Goal: Task Accomplishment & Management: Manage account settings

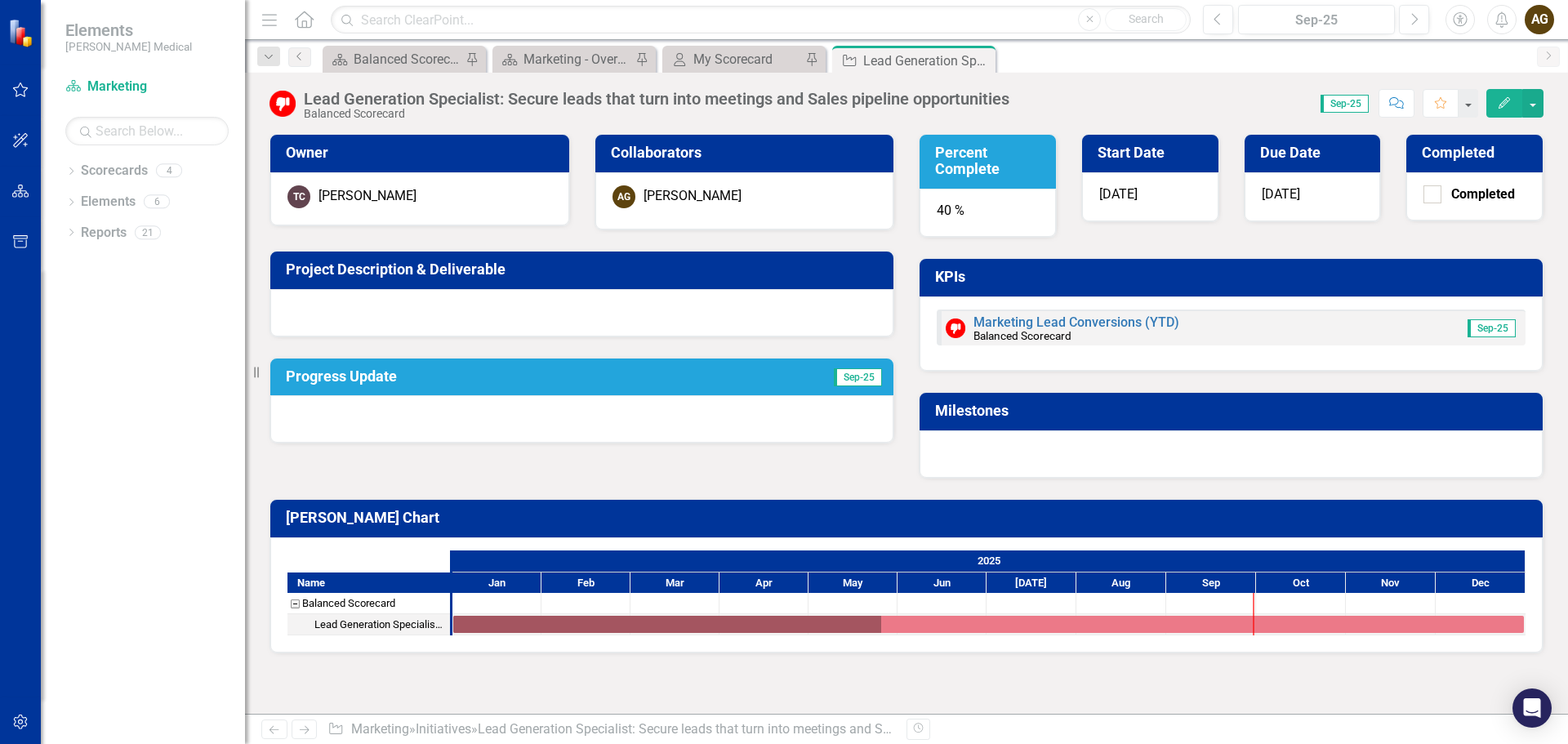
click at [325, 383] on h3 "Progress Update" at bounding box center [492, 377] width 412 height 17
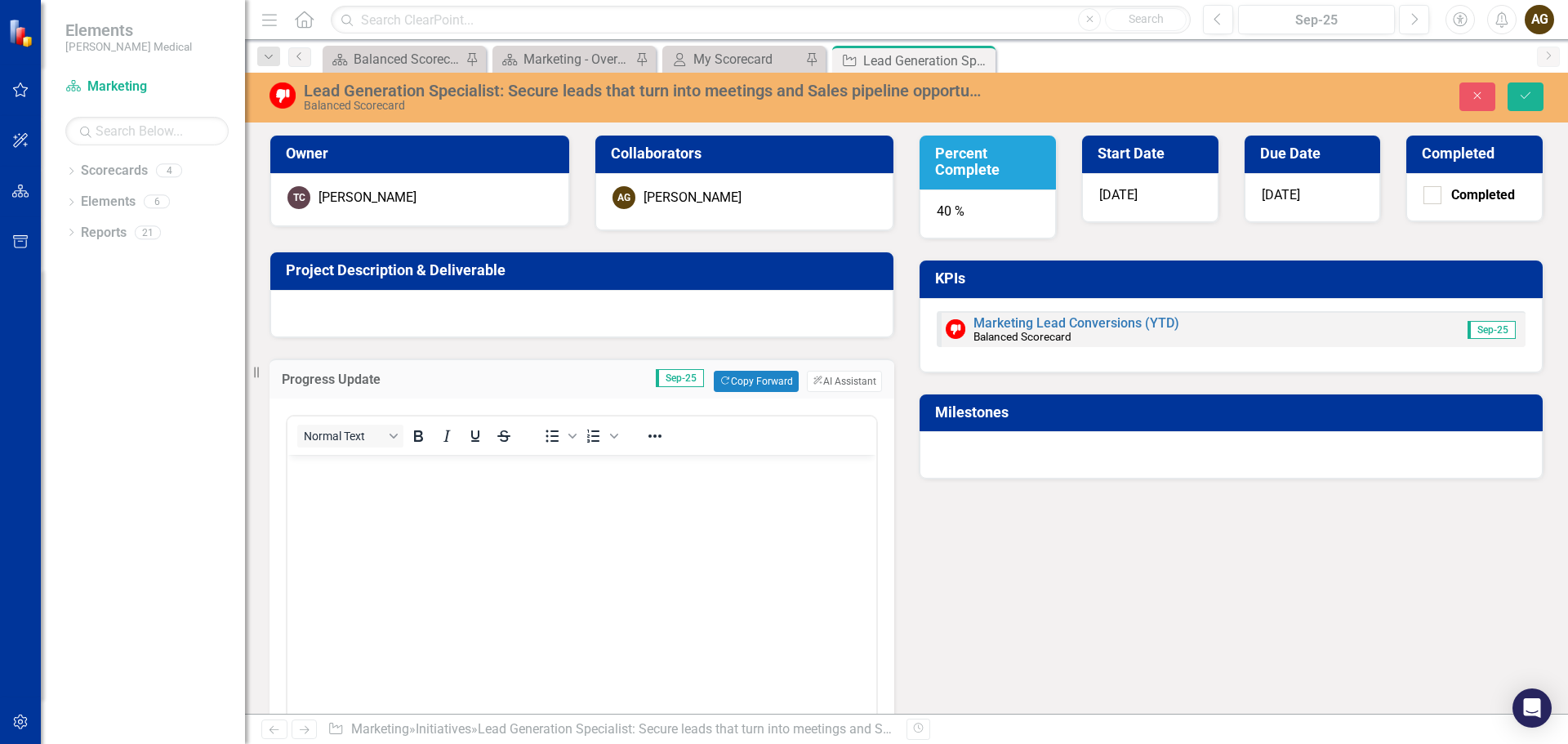
click at [394, 503] on body "Rich Text Area. Press ALT-0 for help." at bounding box center [582, 577] width 589 height 245
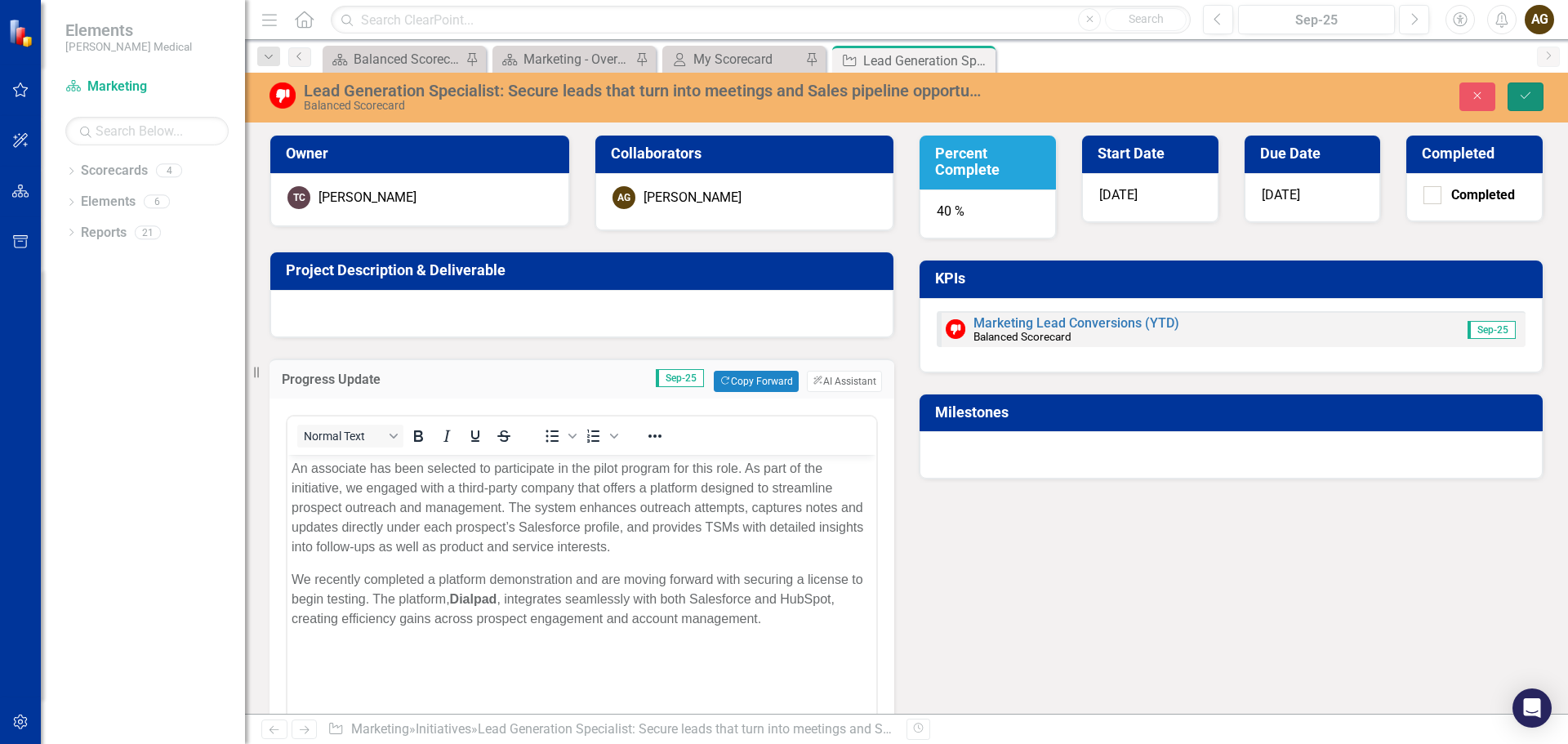
click at [1525, 95] on icon "Save" at bounding box center [1525, 95] width 15 height 12
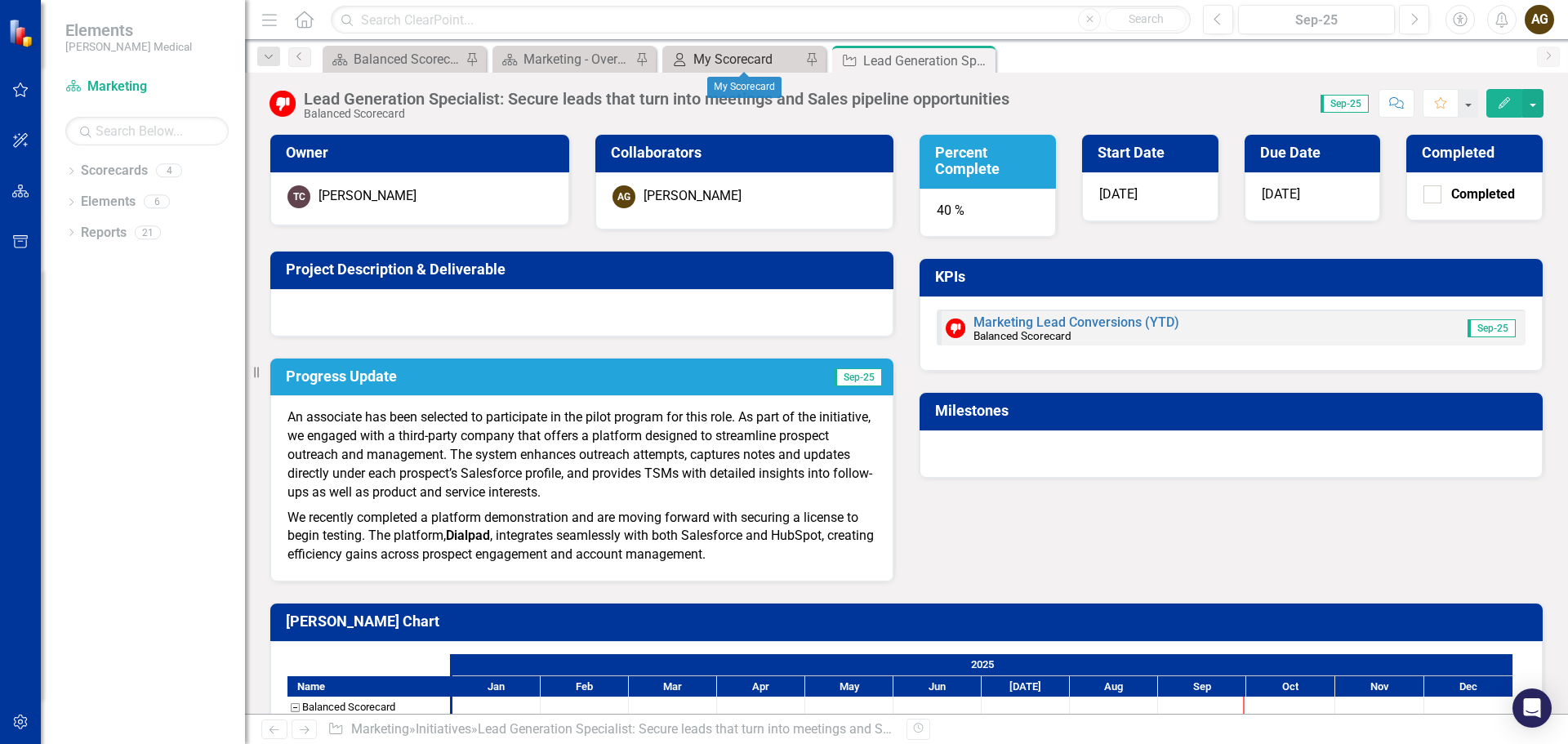
click at [747, 57] on div "My Scorecard" at bounding box center [747, 59] width 108 height 20
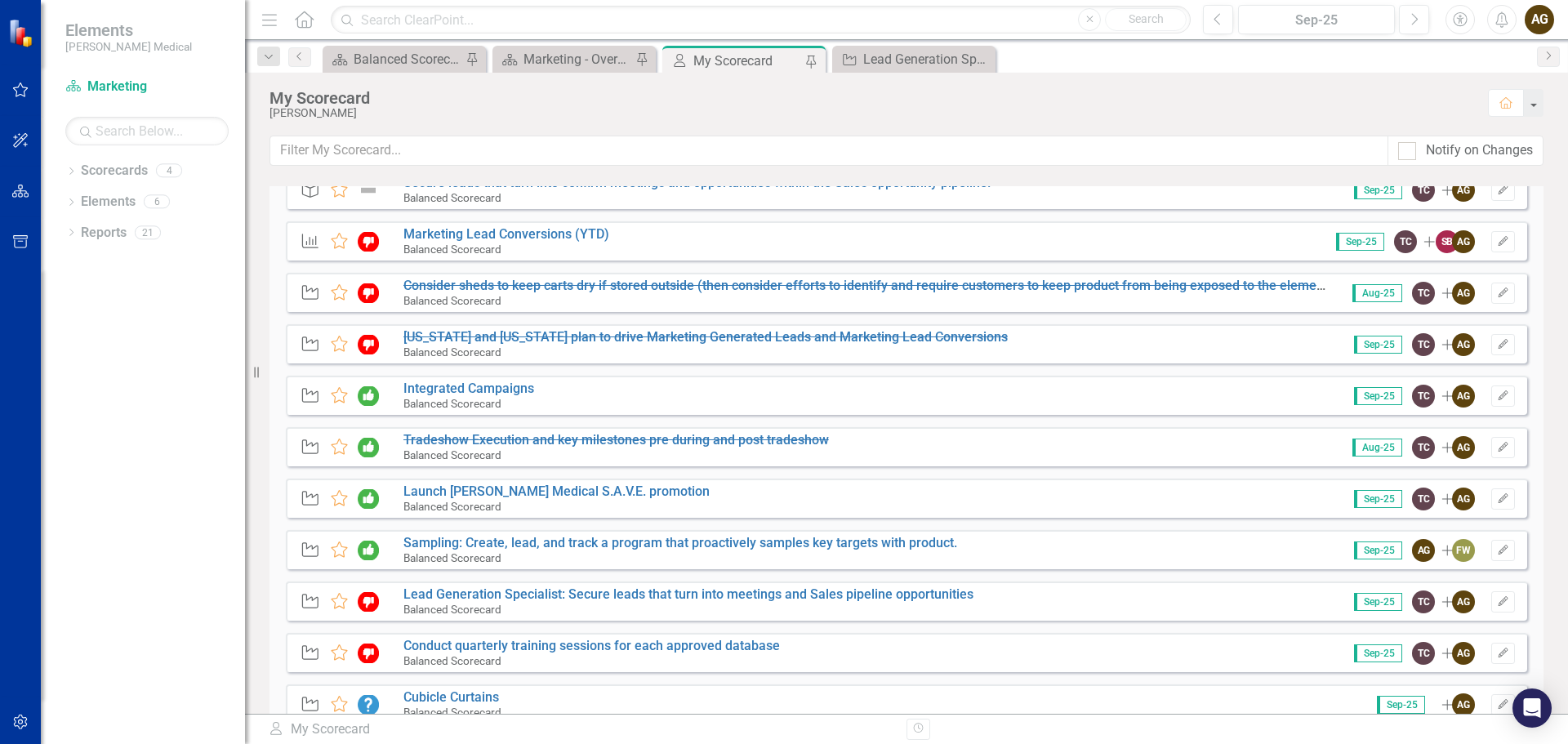
scroll to position [82, 0]
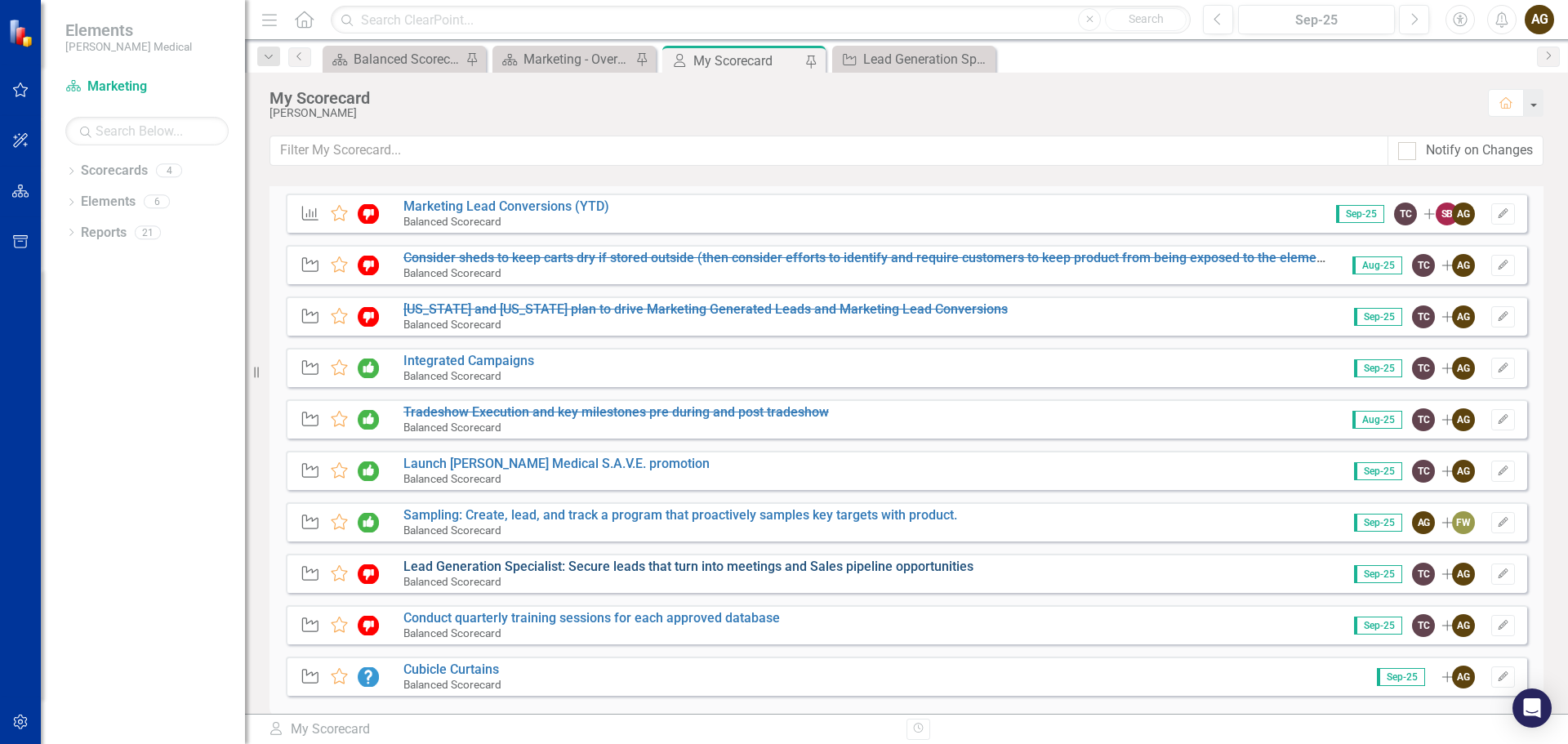
click at [572, 573] on link "Lead Generation Specialist: Secure leads that turn into meetings and Sales pipe…" at bounding box center [688, 567] width 570 height 16
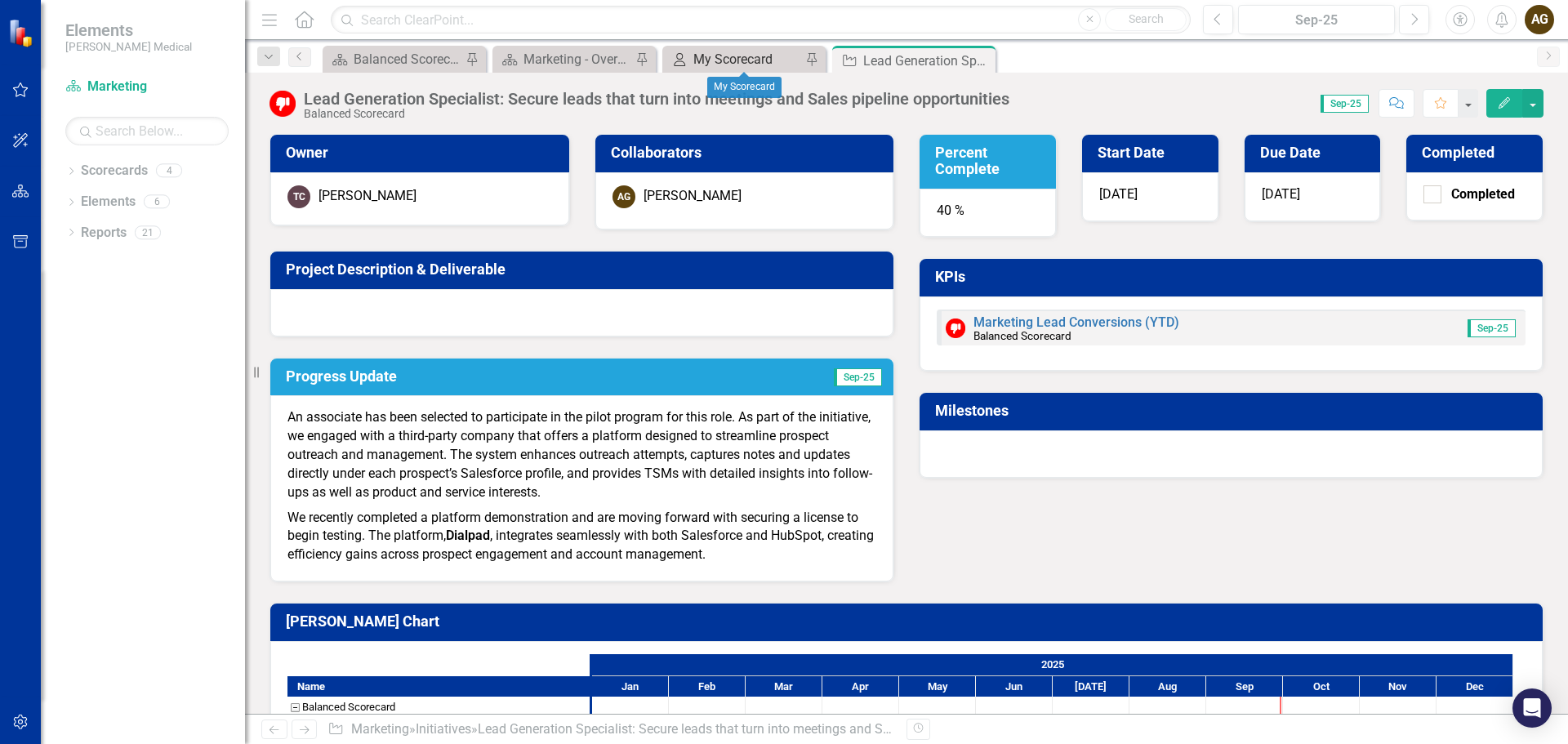
click at [714, 60] on div "My Scorecard" at bounding box center [747, 59] width 108 height 20
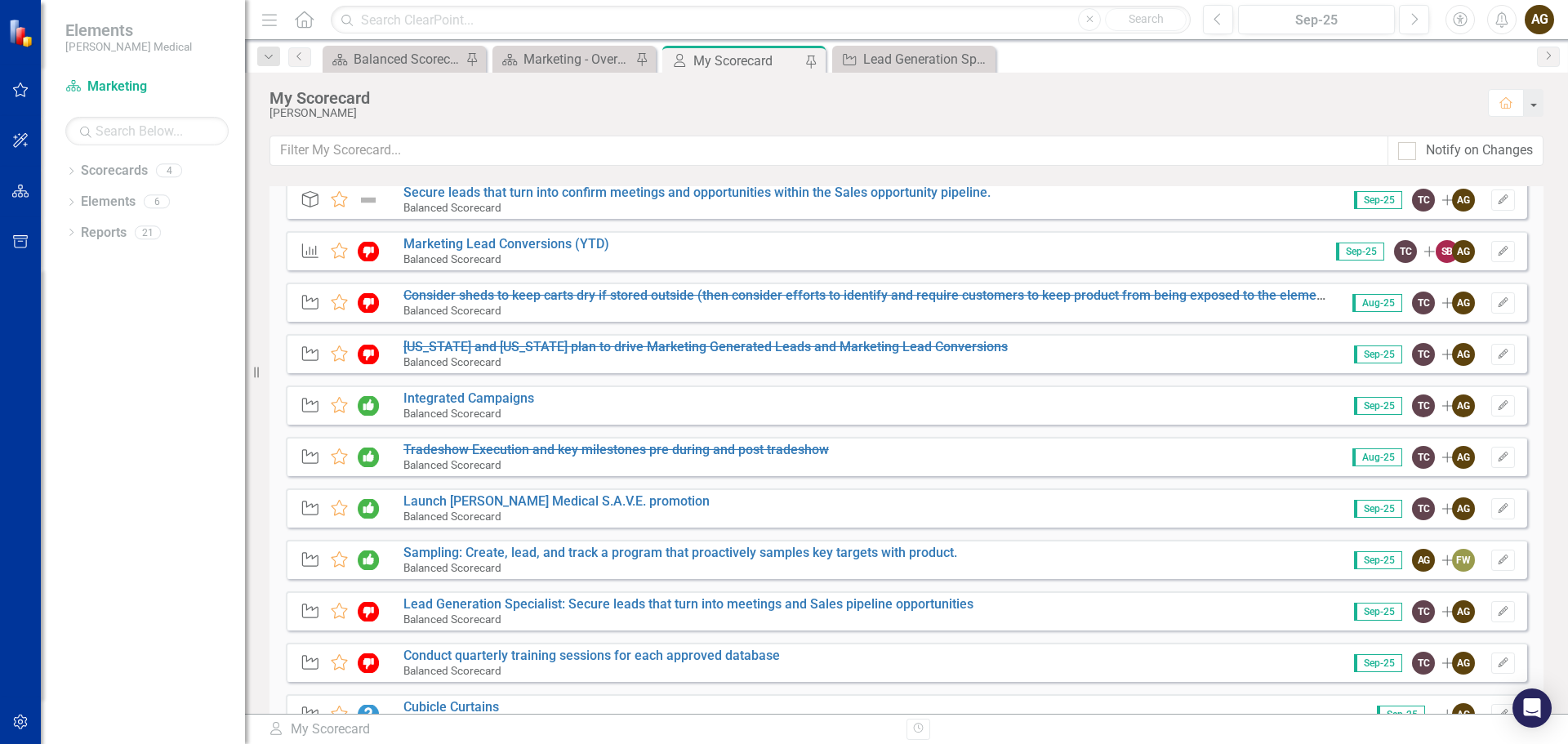
scroll to position [82, 0]
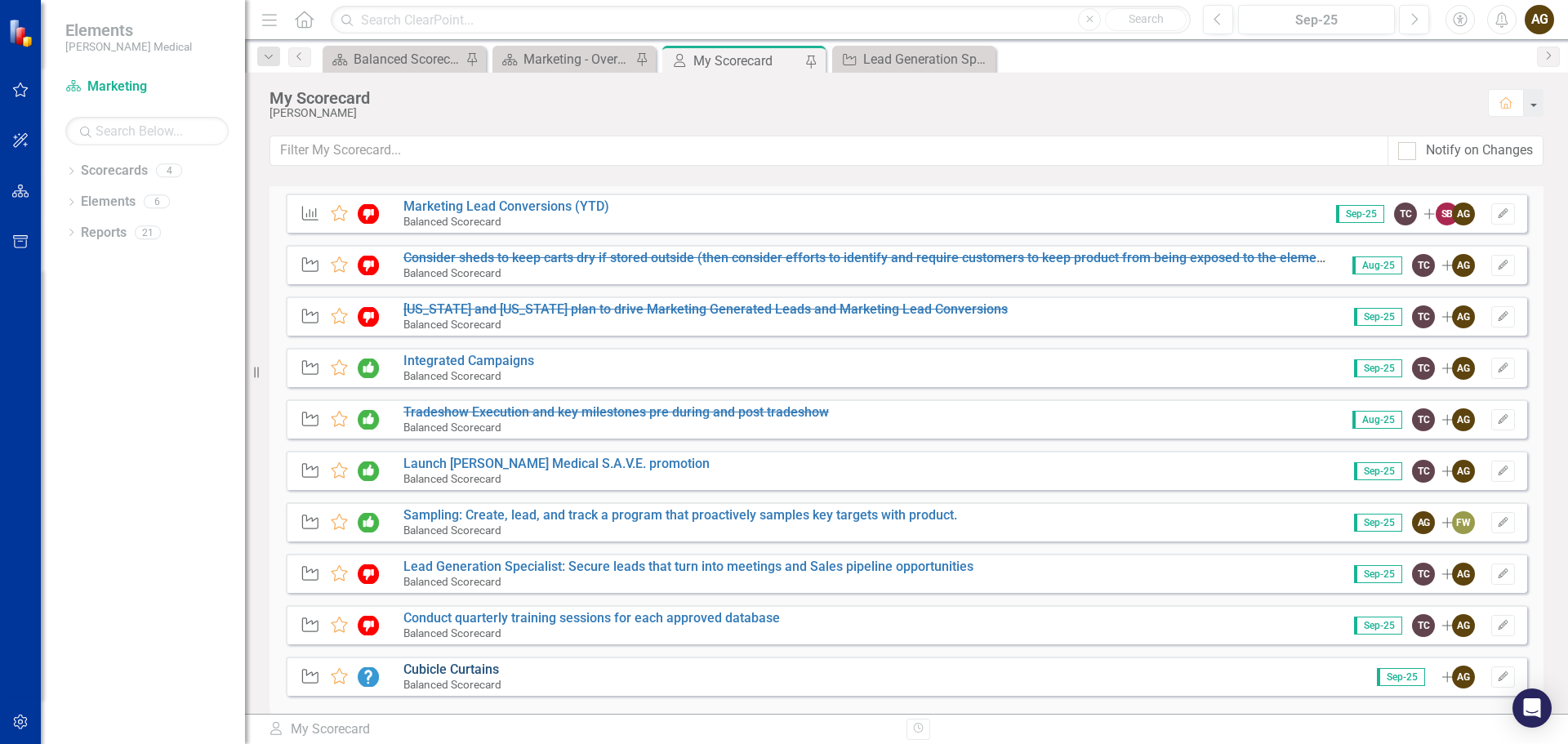
click at [497, 670] on link "Cubicle Curtains" at bounding box center [451, 669] width 95 height 16
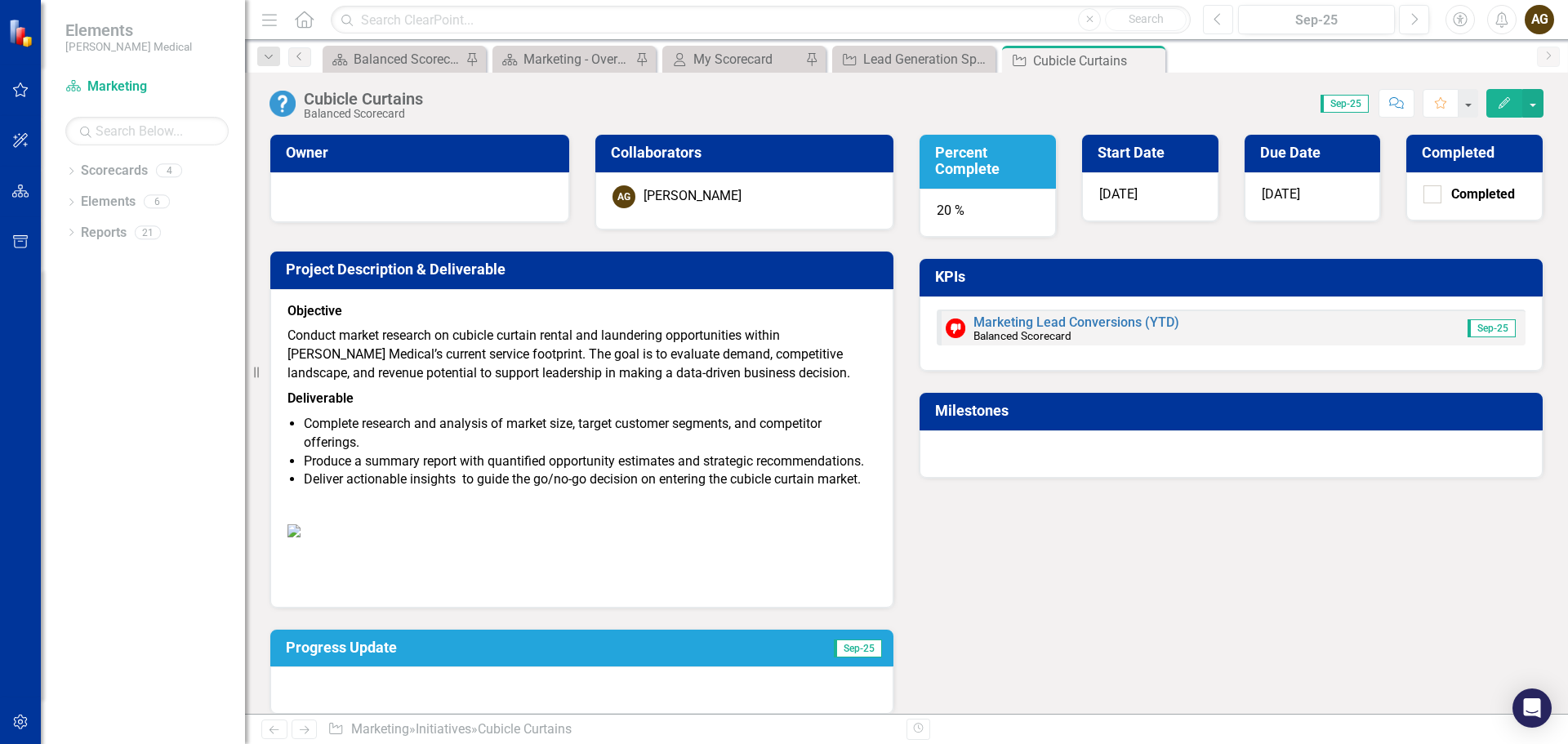
click at [1222, 17] on icon "Previous" at bounding box center [1217, 20] width 9 height 15
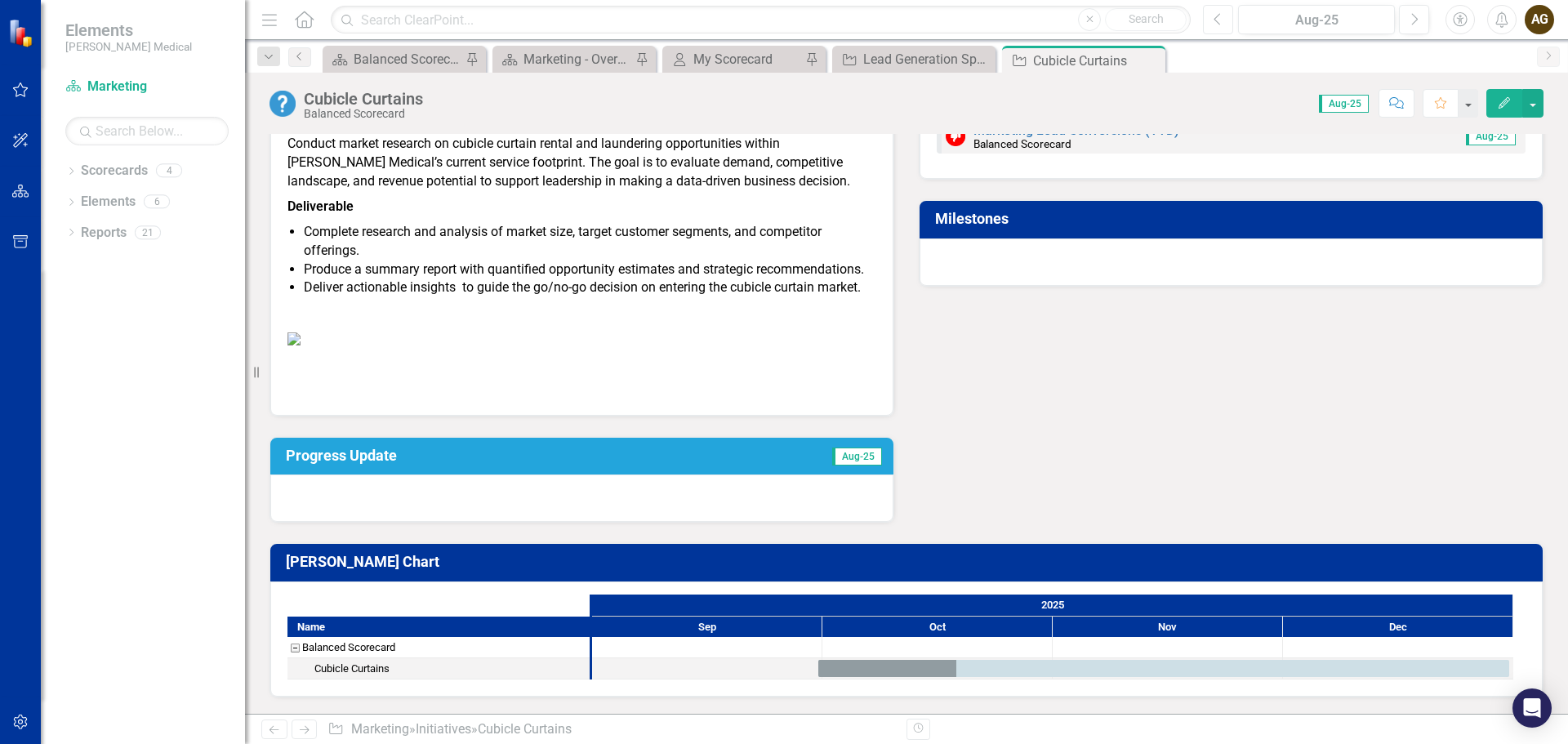
scroll to position [408, 0]
click at [1411, 14] on icon "Next" at bounding box center [1413, 20] width 9 height 15
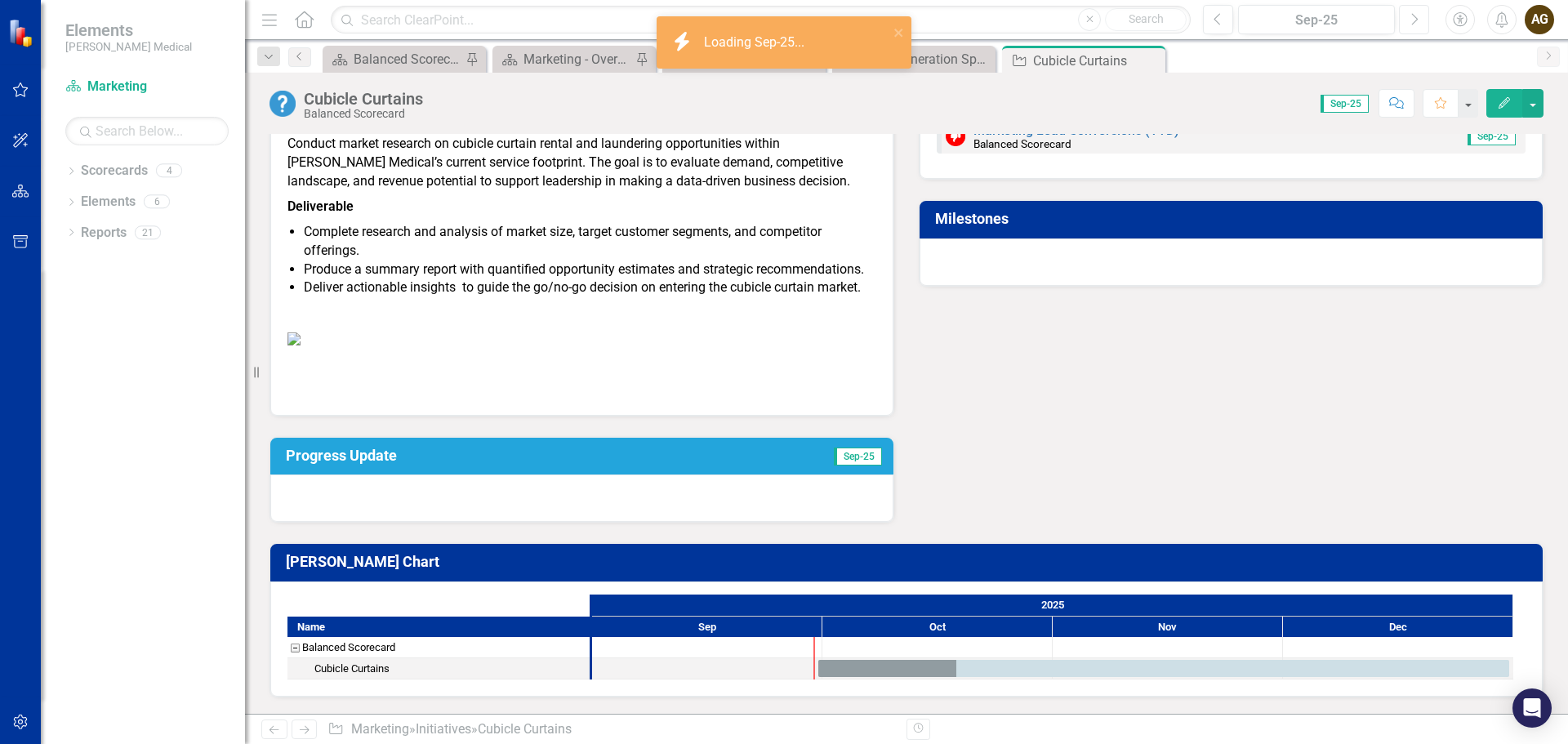
scroll to position [501, 0]
click at [402, 454] on h3 "Progress Update" at bounding box center [492, 456] width 412 height 17
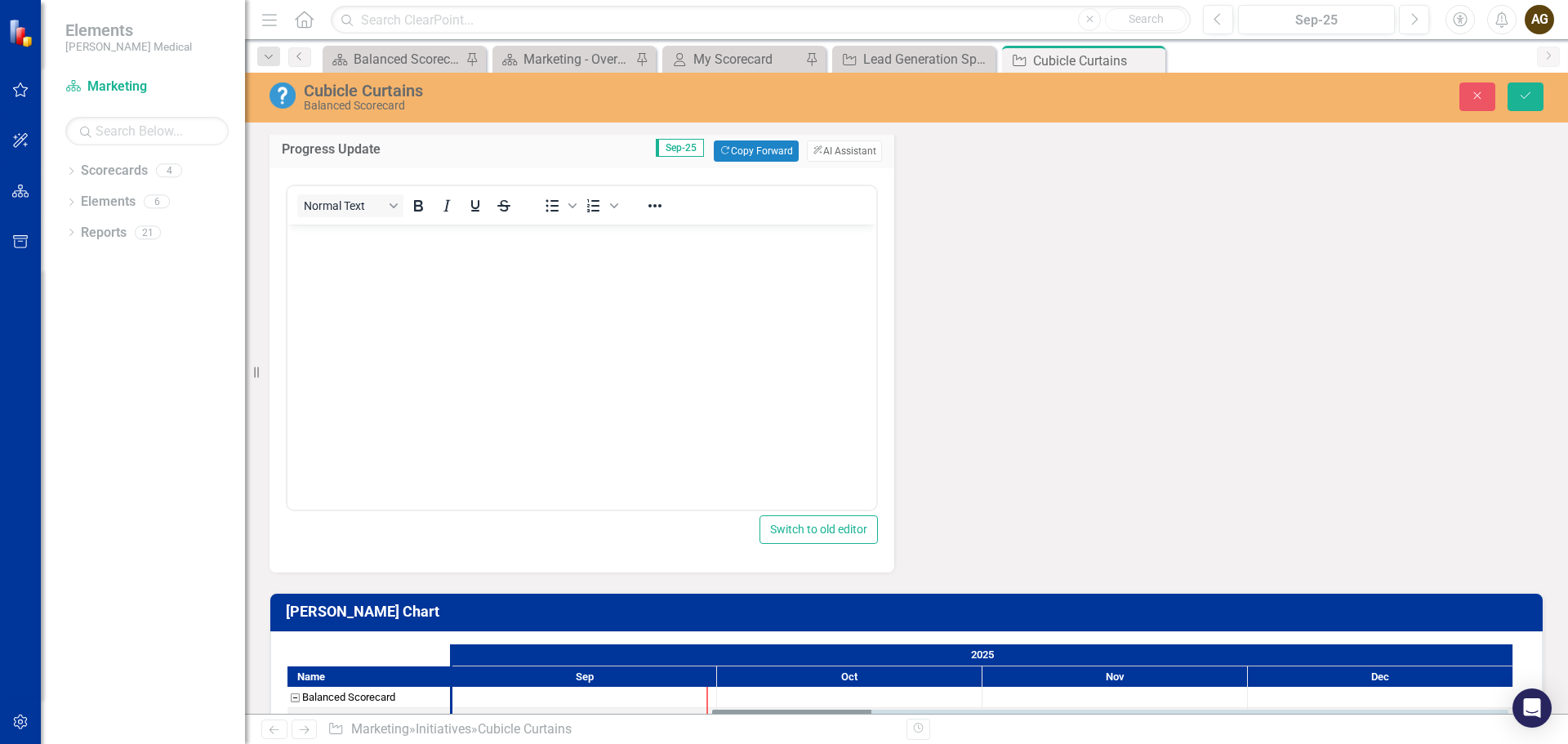
scroll to position [0, 0]
click at [661, 216] on icon "Reveal or hide additional toolbar items" at bounding box center [654, 205] width 19 height 19
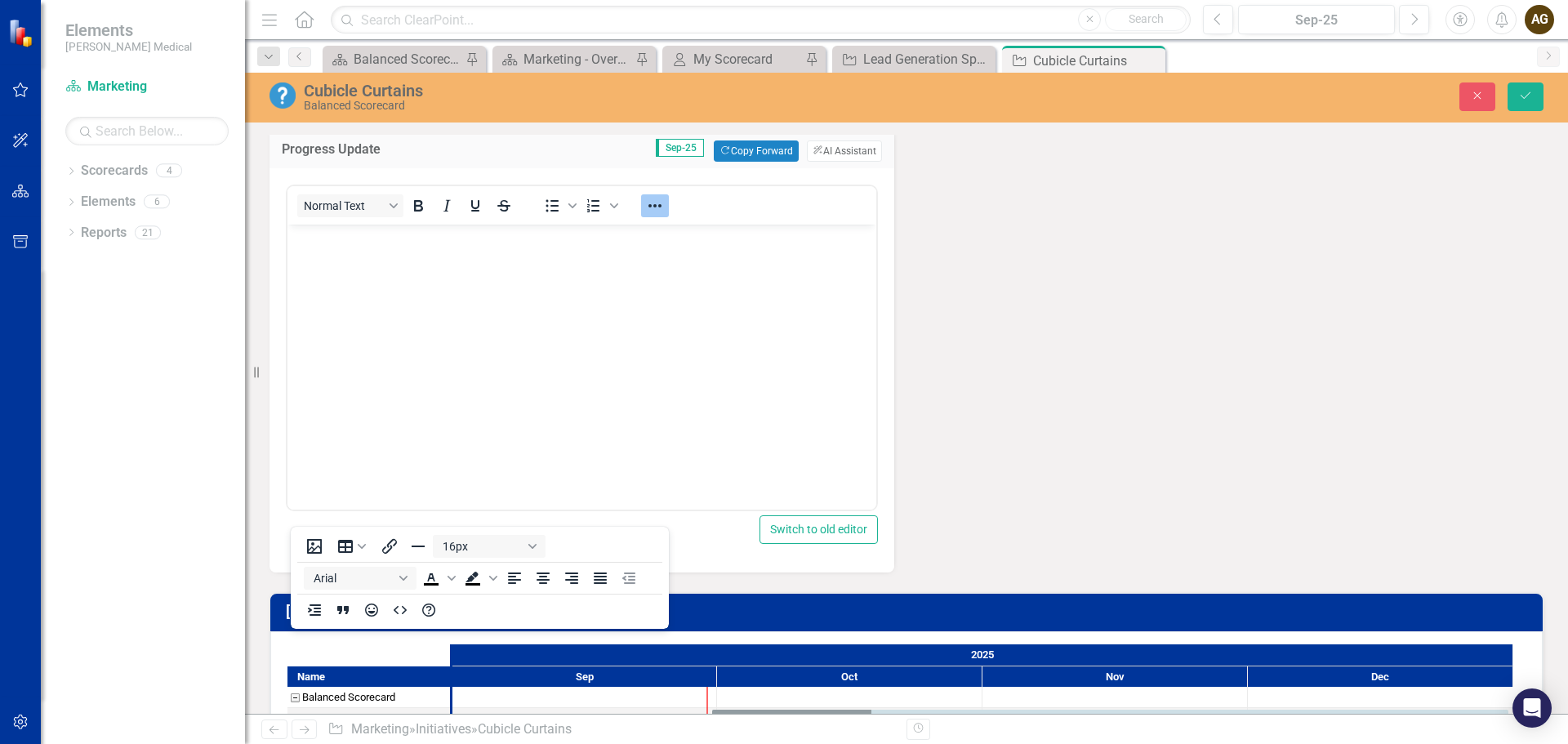
click at [805, 221] on div "Normal Text To open the popup, press Shift+Enter To open the popup, press Shift…" at bounding box center [582, 205] width 589 height 32
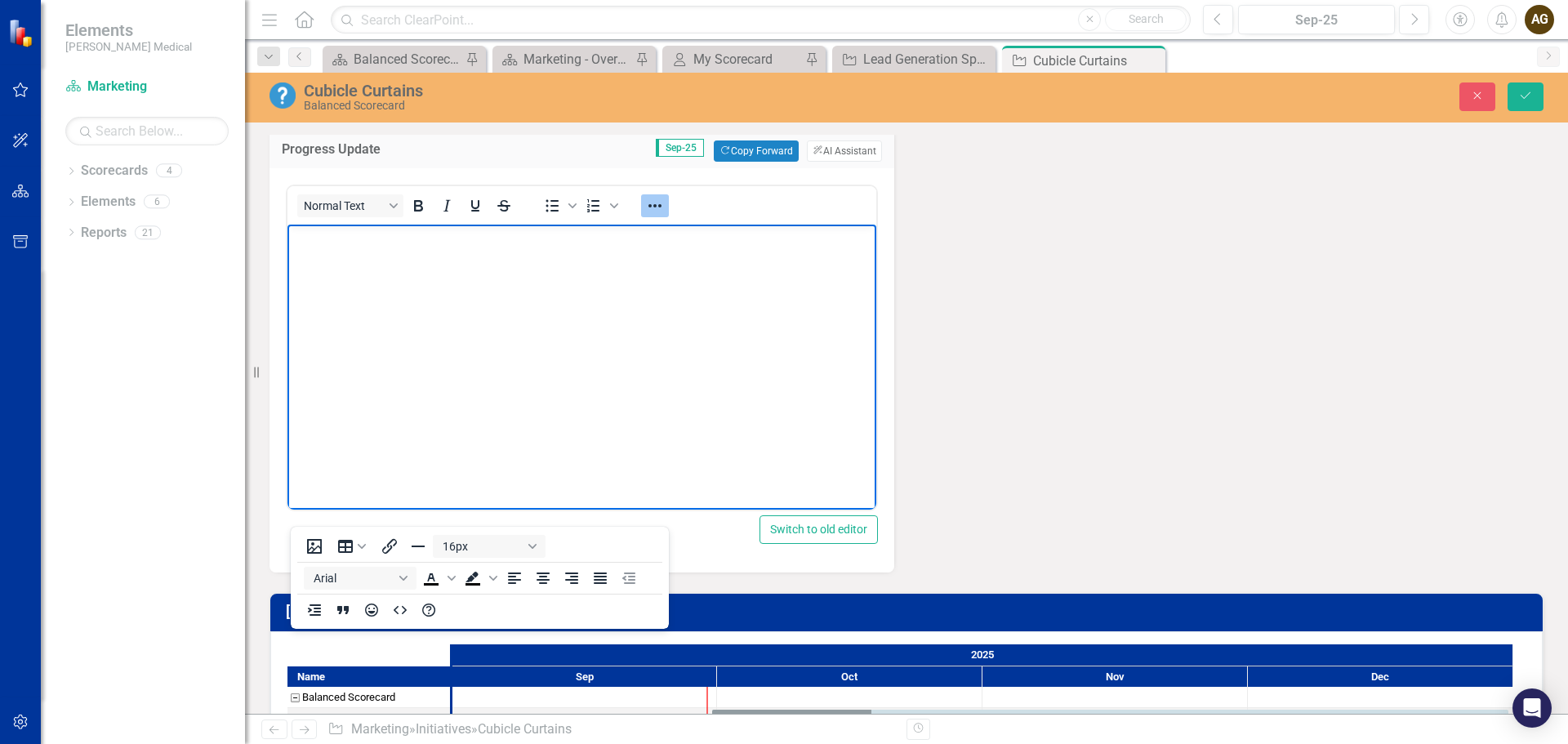
click at [807, 269] on body "Rich Text Area. Press ALT-0 for help." at bounding box center [582, 346] width 589 height 245
click at [736, 333] on body "Rich Text Area. Press ALT-0 for help." at bounding box center [582, 346] width 589 height 245
click at [654, 216] on icon "Reveal or hide additional toolbar items" at bounding box center [654, 205] width 19 height 19
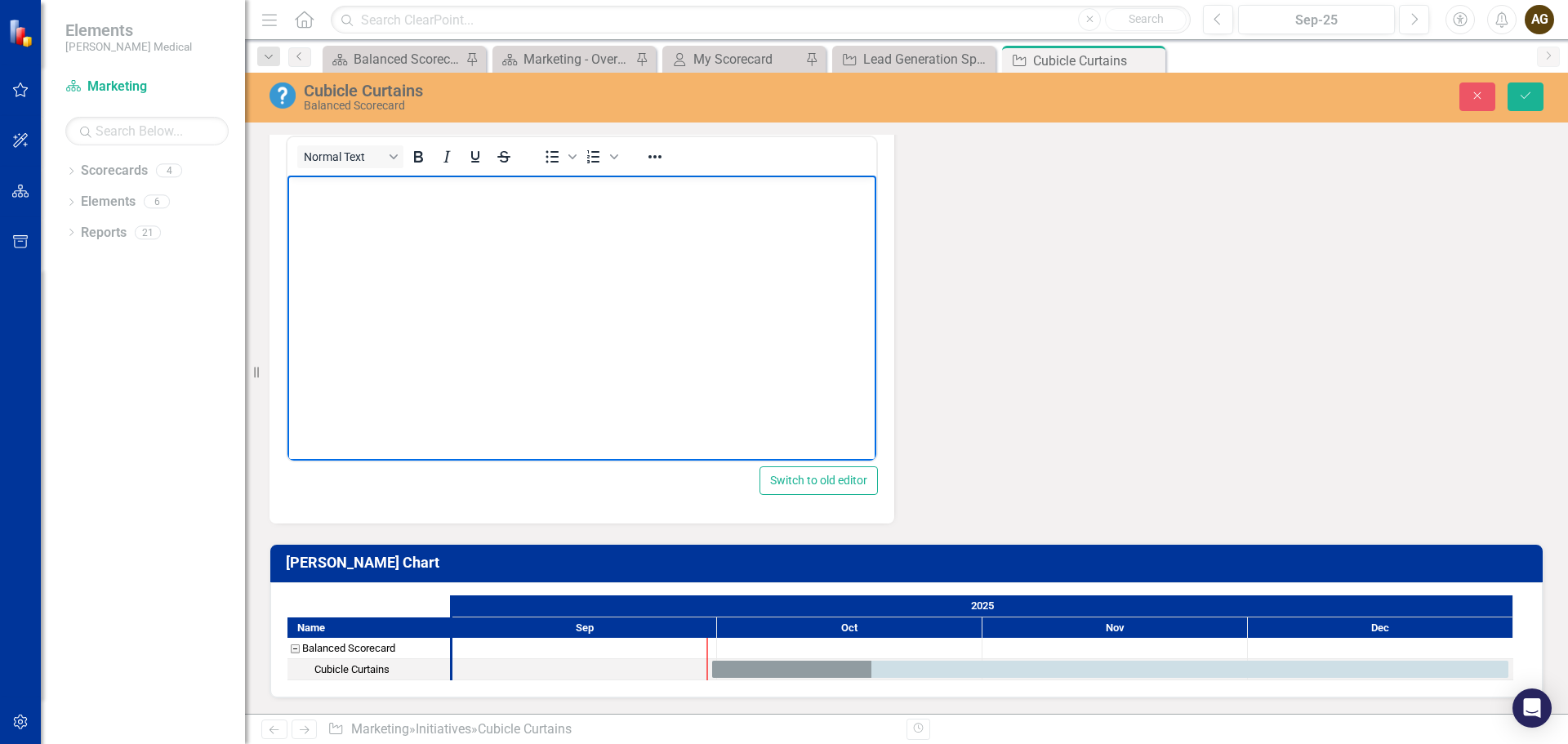
scroll to position [583, 0]
click at [650, 158] on icon "Reveal or hide additional toolbar items" at bounding box center [655, 156] width 13 height 3
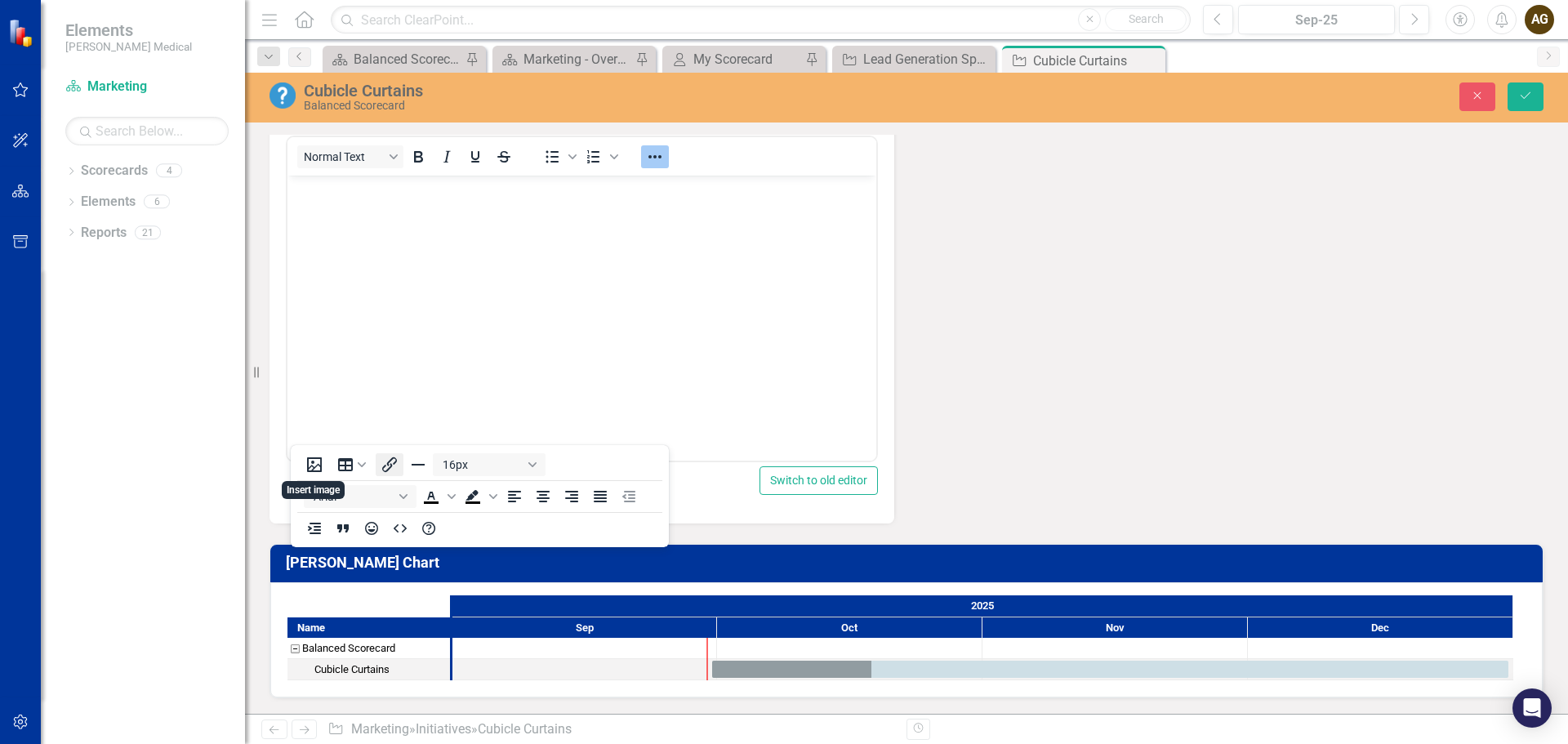
click at [384, 462] on icon "Insert/edit link" at bounding box center [389, 464] width 19 height 19
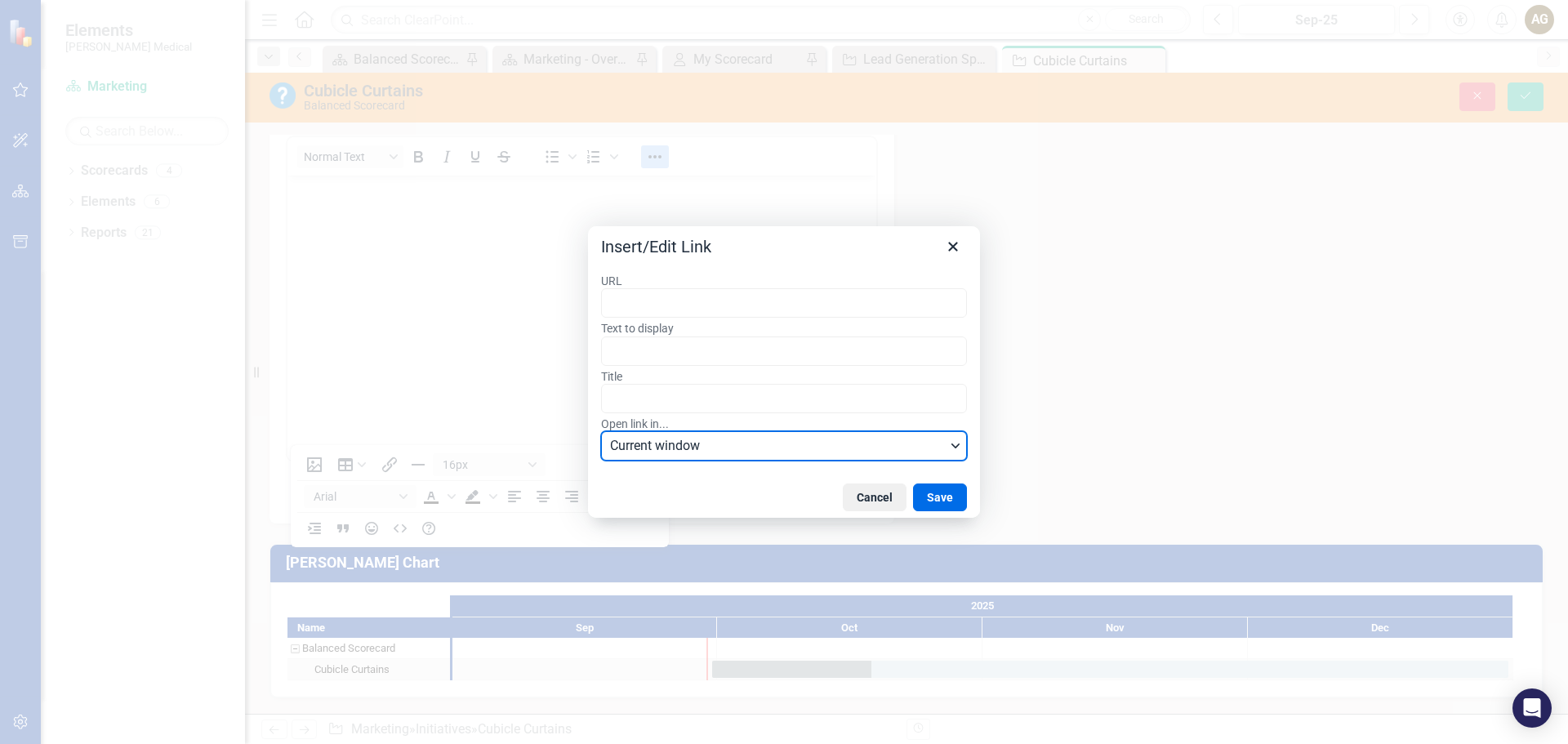
click at [746, 448] on span "Current window" at bounding box center [777, 445] width 336 height 19
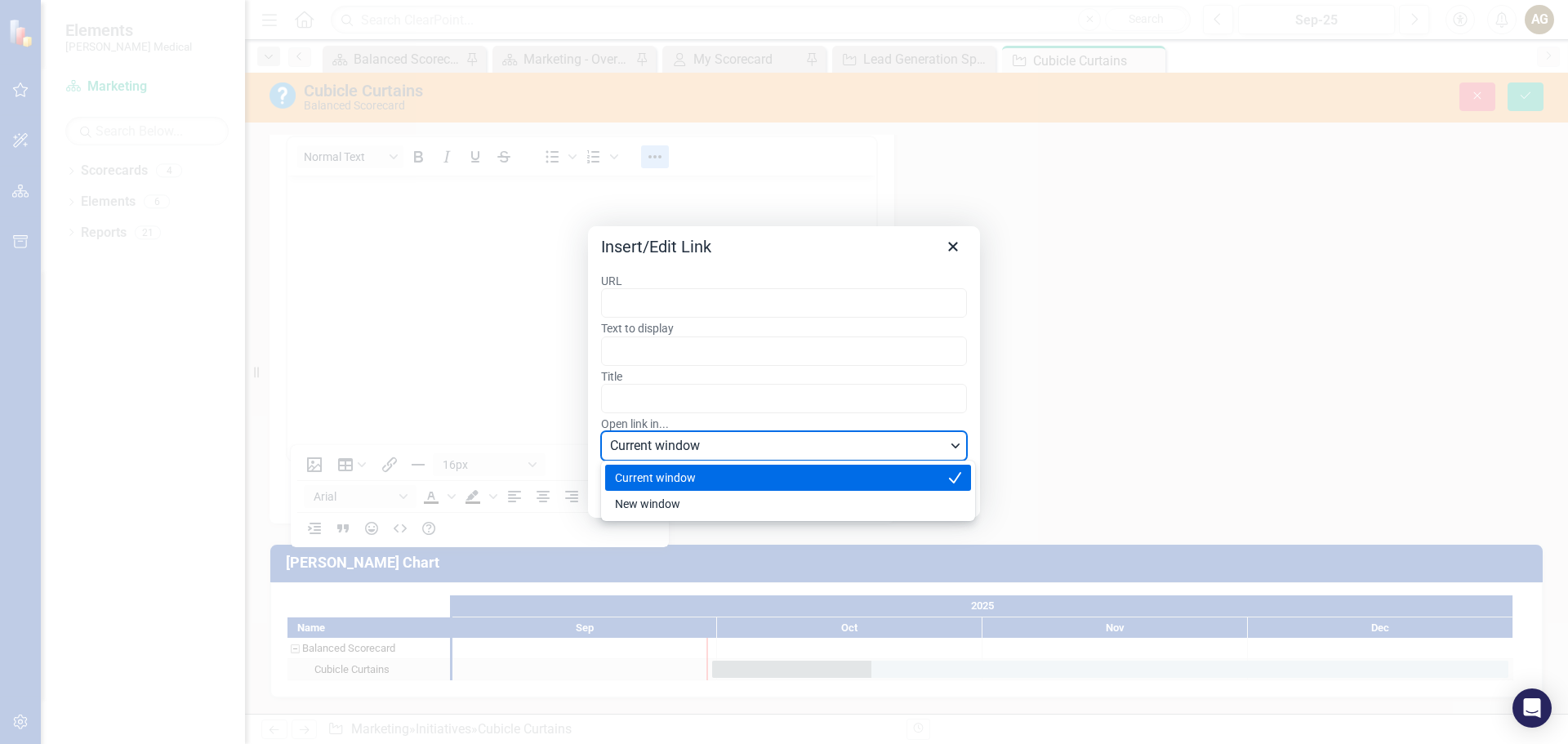
click at [746, 448] on span "Current window" at bounding box center [777, 445] width 336 height 19
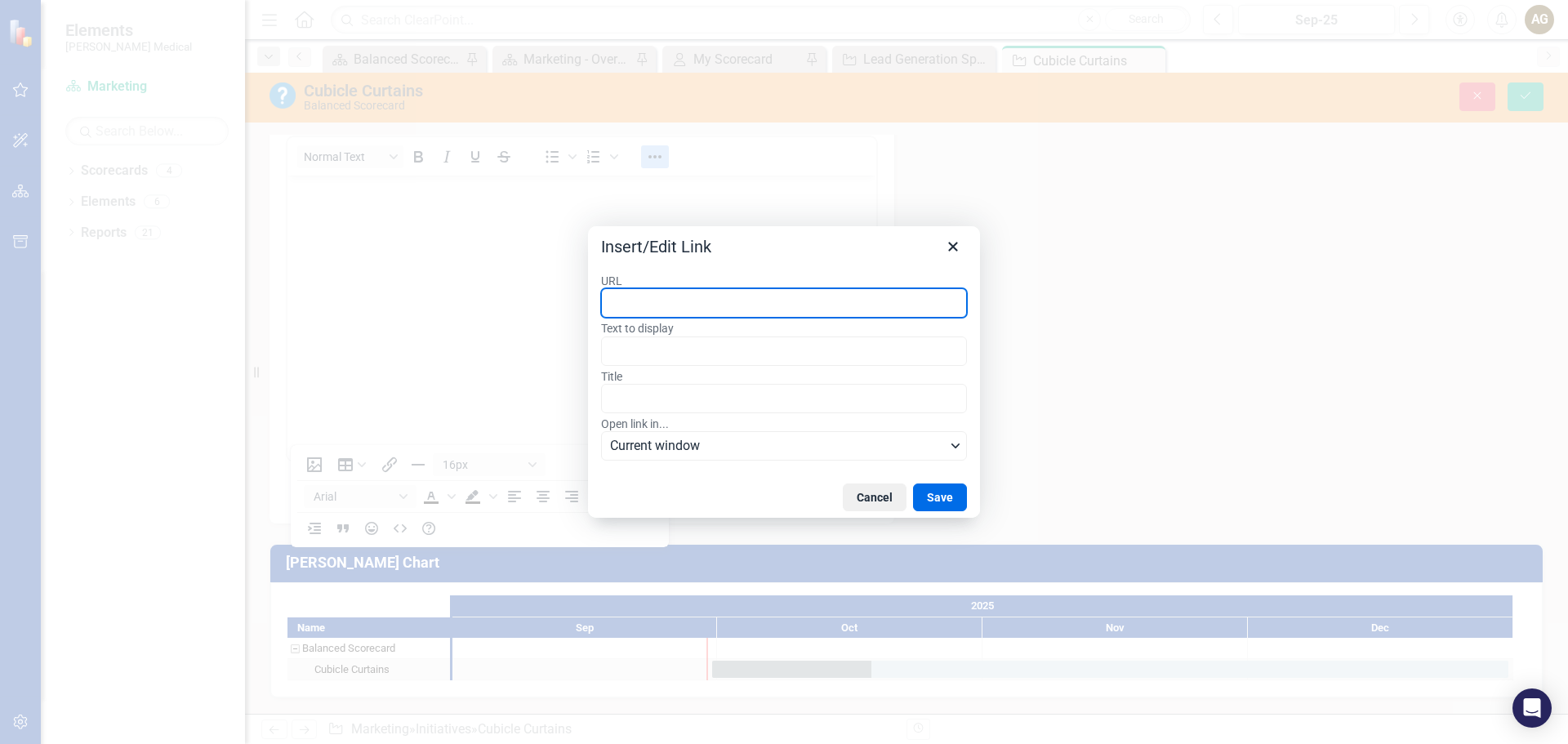
click at [658, 301] on input "URL" at bounding box center [783, 302] width 366 height 29
click at [884, 494] on button "Cancel" at bounding box center [874, 497] width 64 height 28
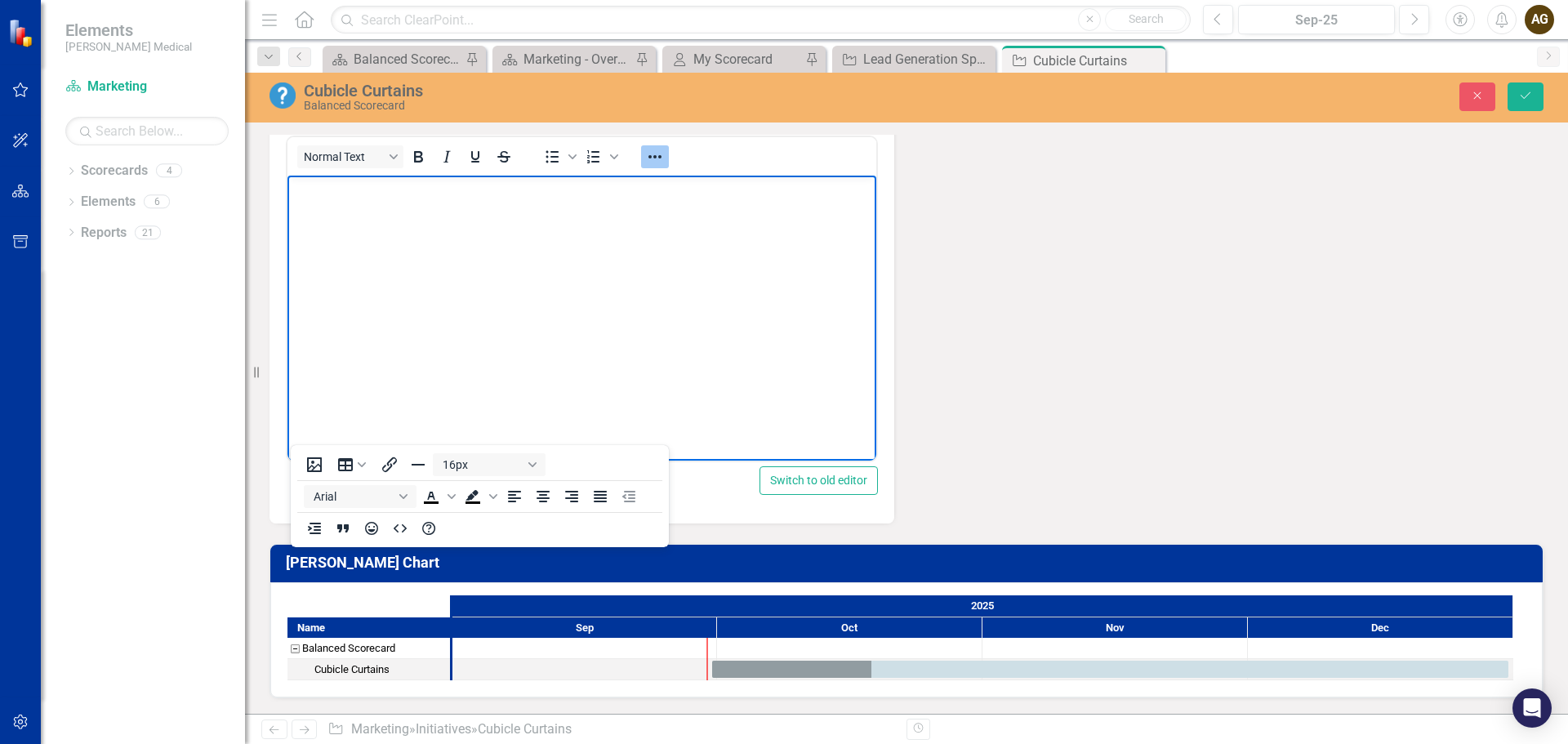
click at [818, 235] on body "Rich Text Area. Press ALT-0 for help." at bounding box center [582, 298] width 589 height 245
click at [658, 167] on icon "Reveal or hide additional toolbar items" at bounding box center [654, 156] width 19 height 19
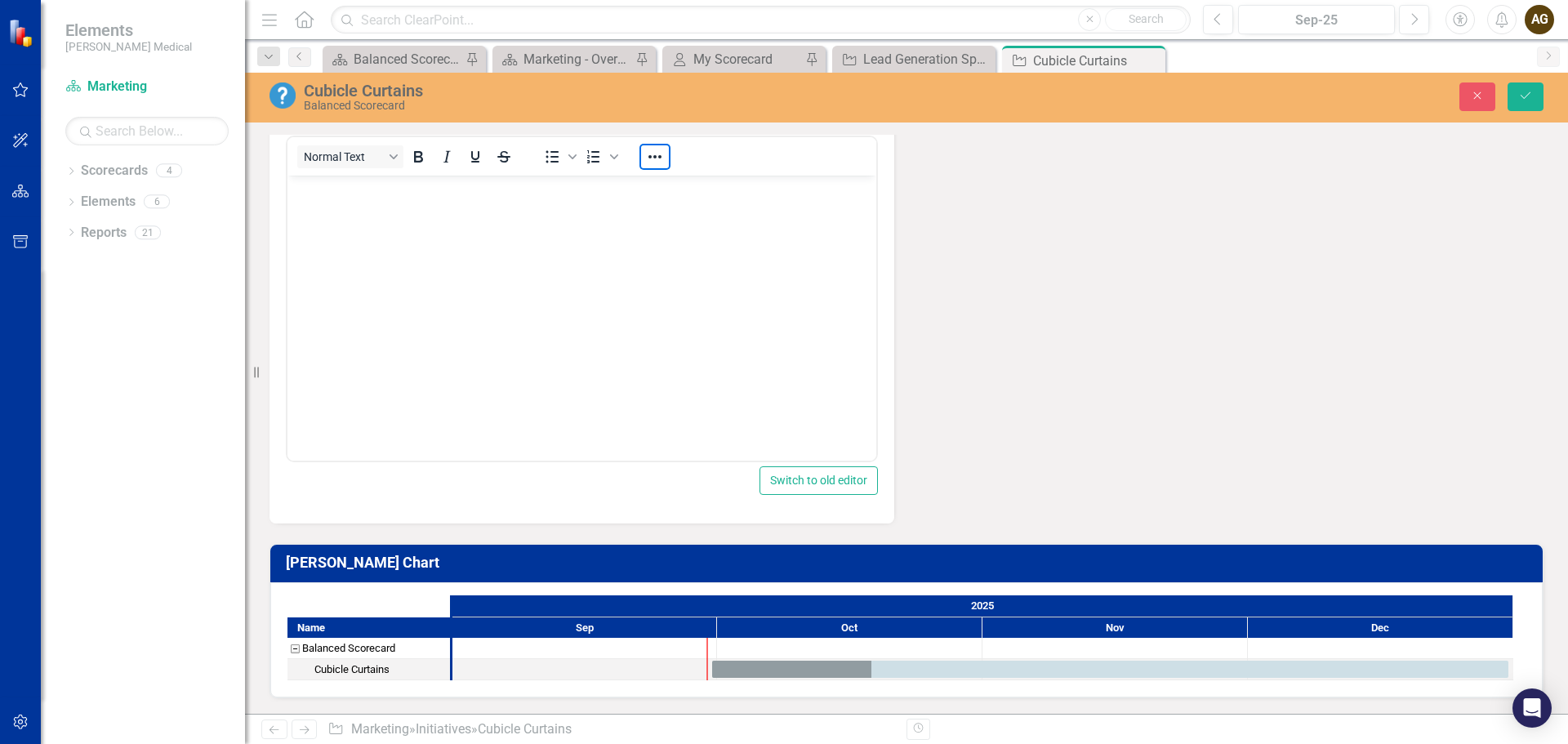
scroll to position [615, 0]
click at [418, 233] on body "Rich Text Area. Press ALT-0 for help." at bounding box center [582, 298] width 589 height 245
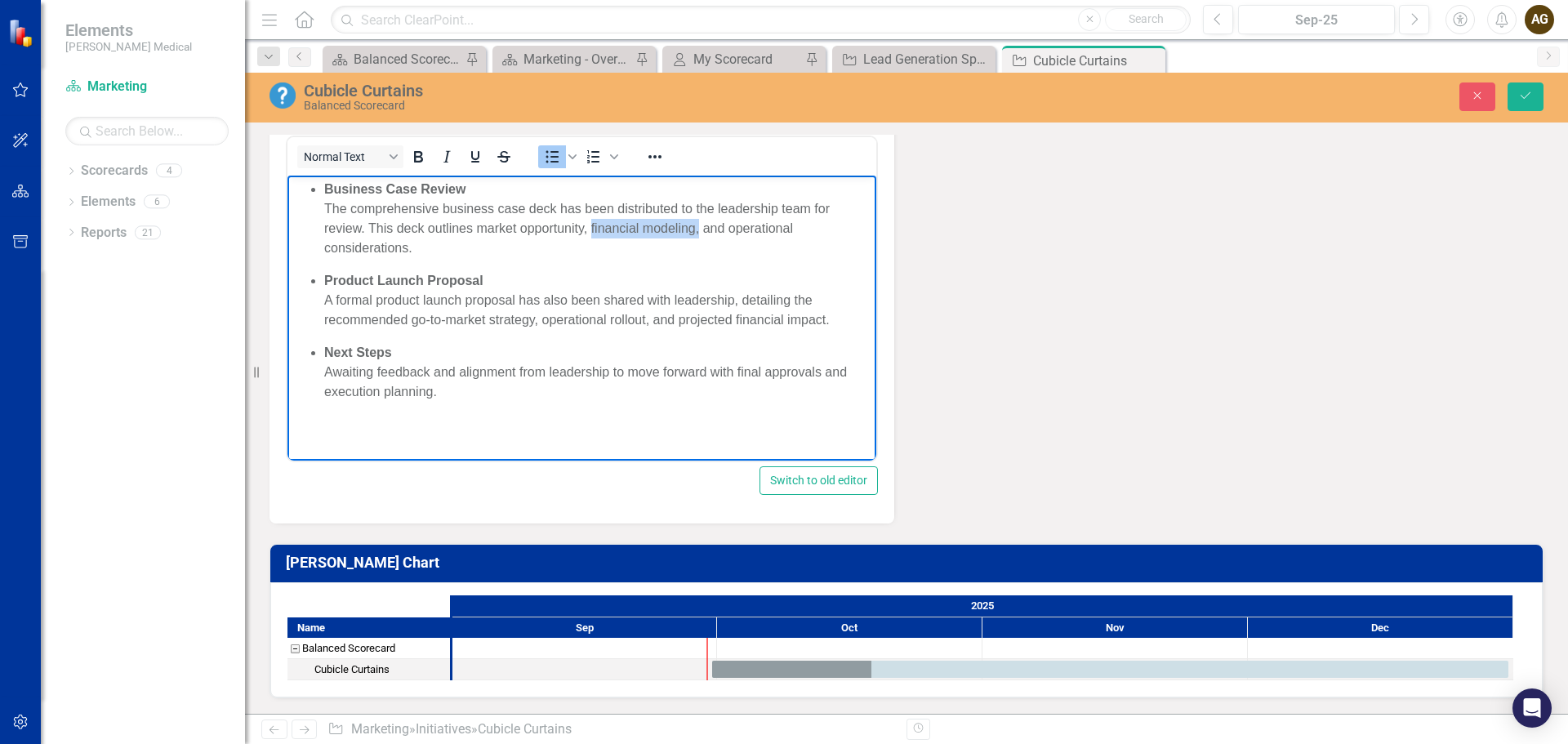
drag, startPoint x: 592, startPoint y: 226, endPoint x: 698, endPoint y: 223, distance: 106.0
click at [698, 223] on p "Business Case Review The comprehensive business case deck has been distributed …" at bounding box center [597, 219] width 548 height 79
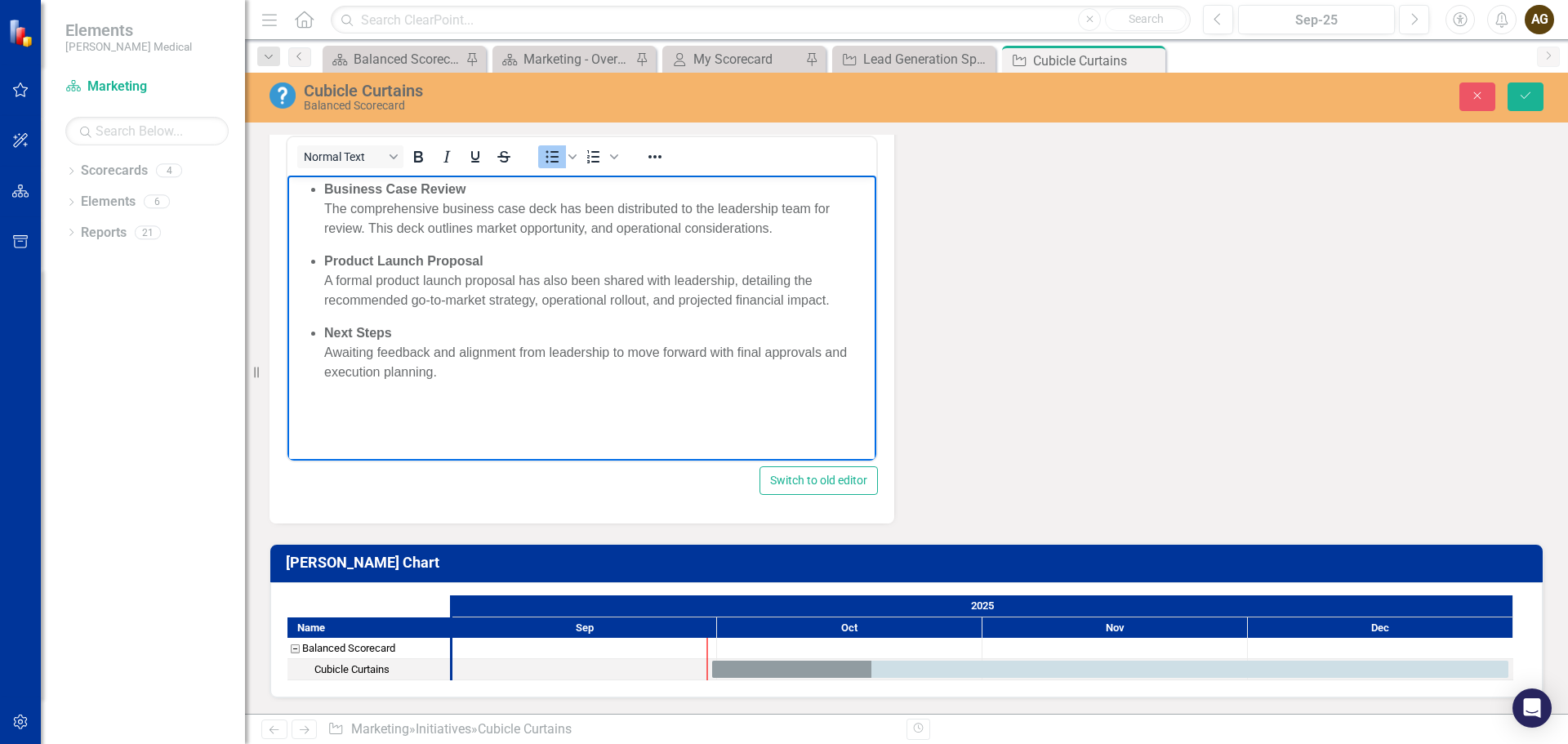
scroll to position [860, 0]
click at [1518, 92] on icon "Save" at bounding box center [1525, 95] width 15 height 12
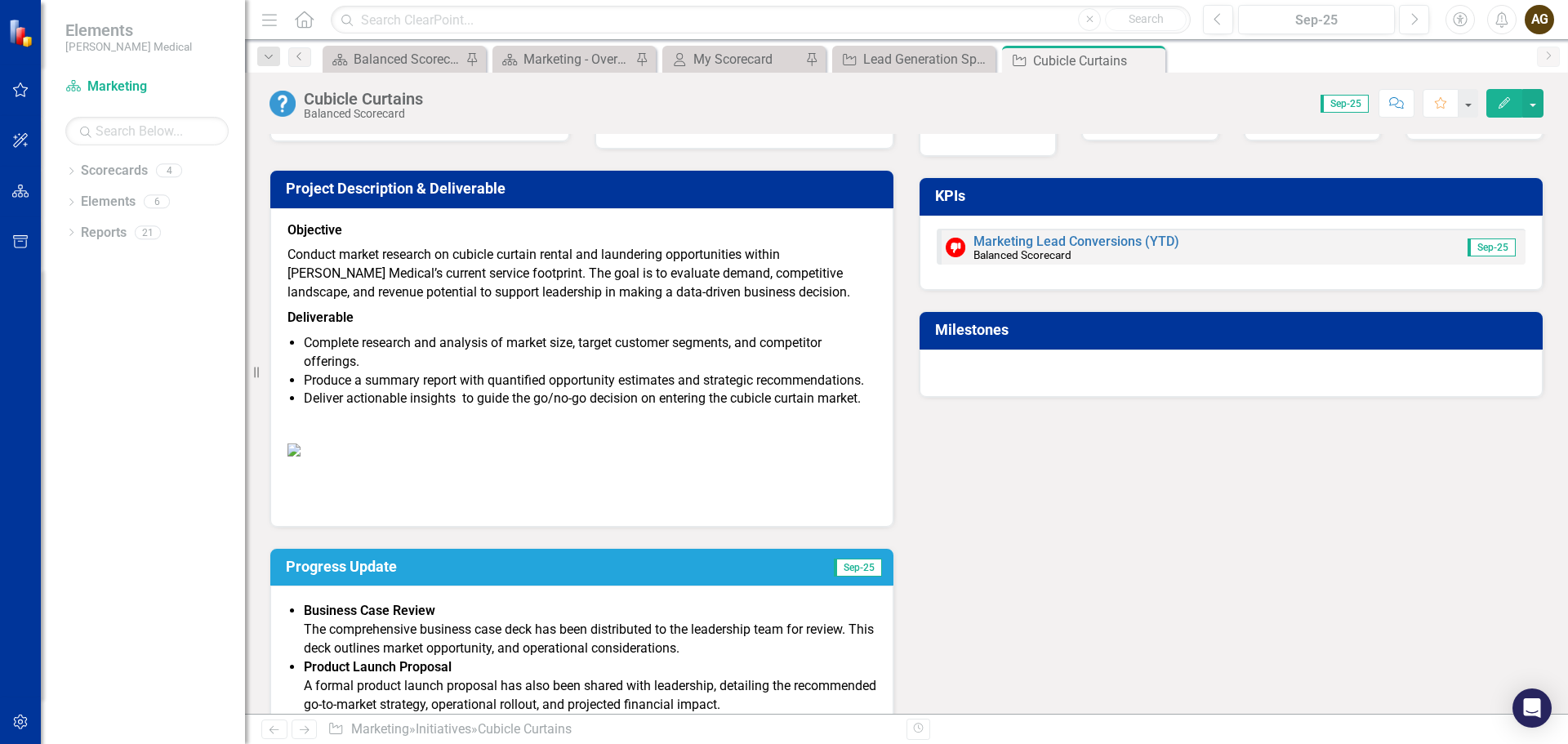
scroll to position [0, 0]
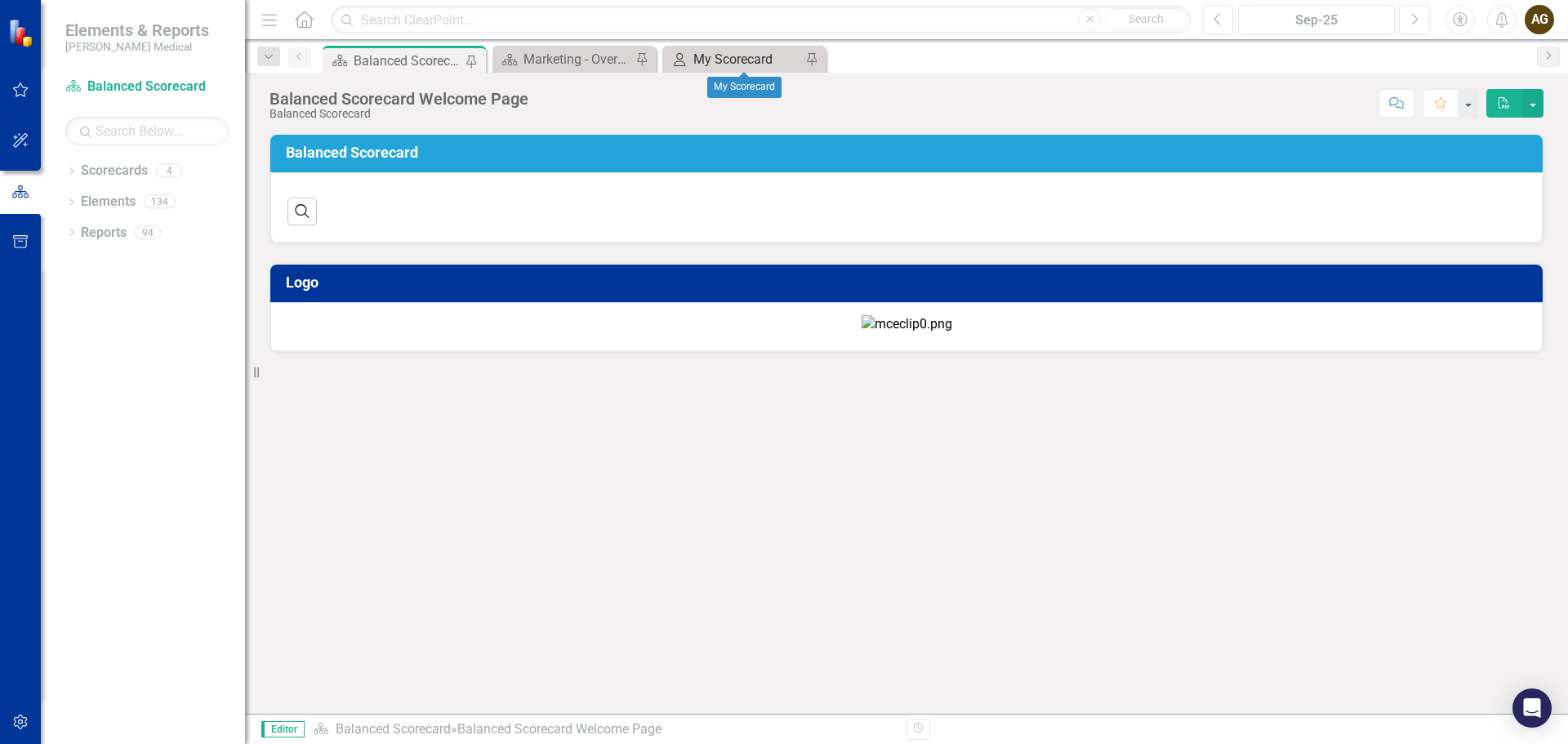
click at [705, 58] on div "My Scorecard" at bounding box center [747, 59] width 108 height 20
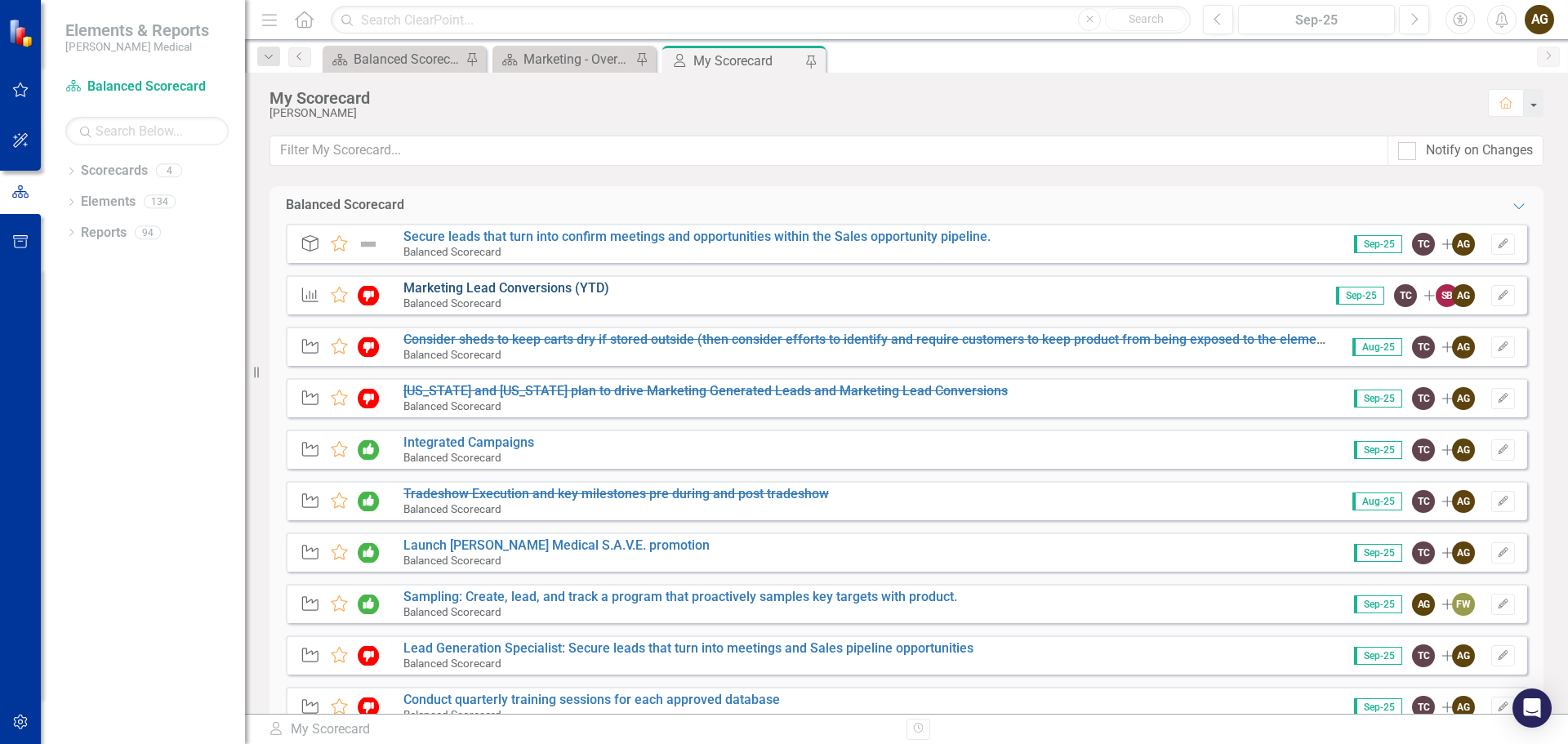
click at [484, 291] on link "Marketing Lead Conversions (YTD)" at bounding box center [506, 288] width 206 height 16
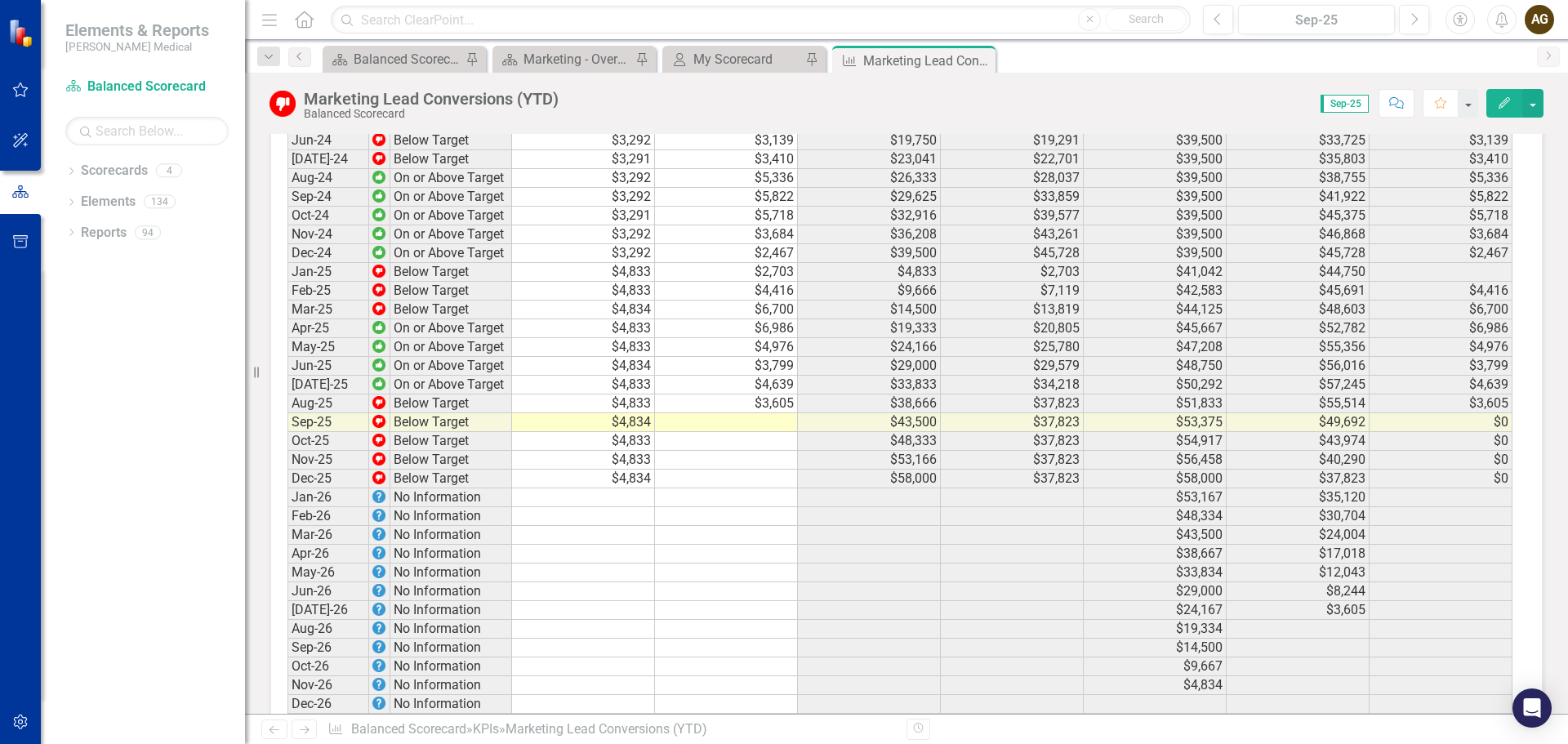
scroll to position [2941, 0]
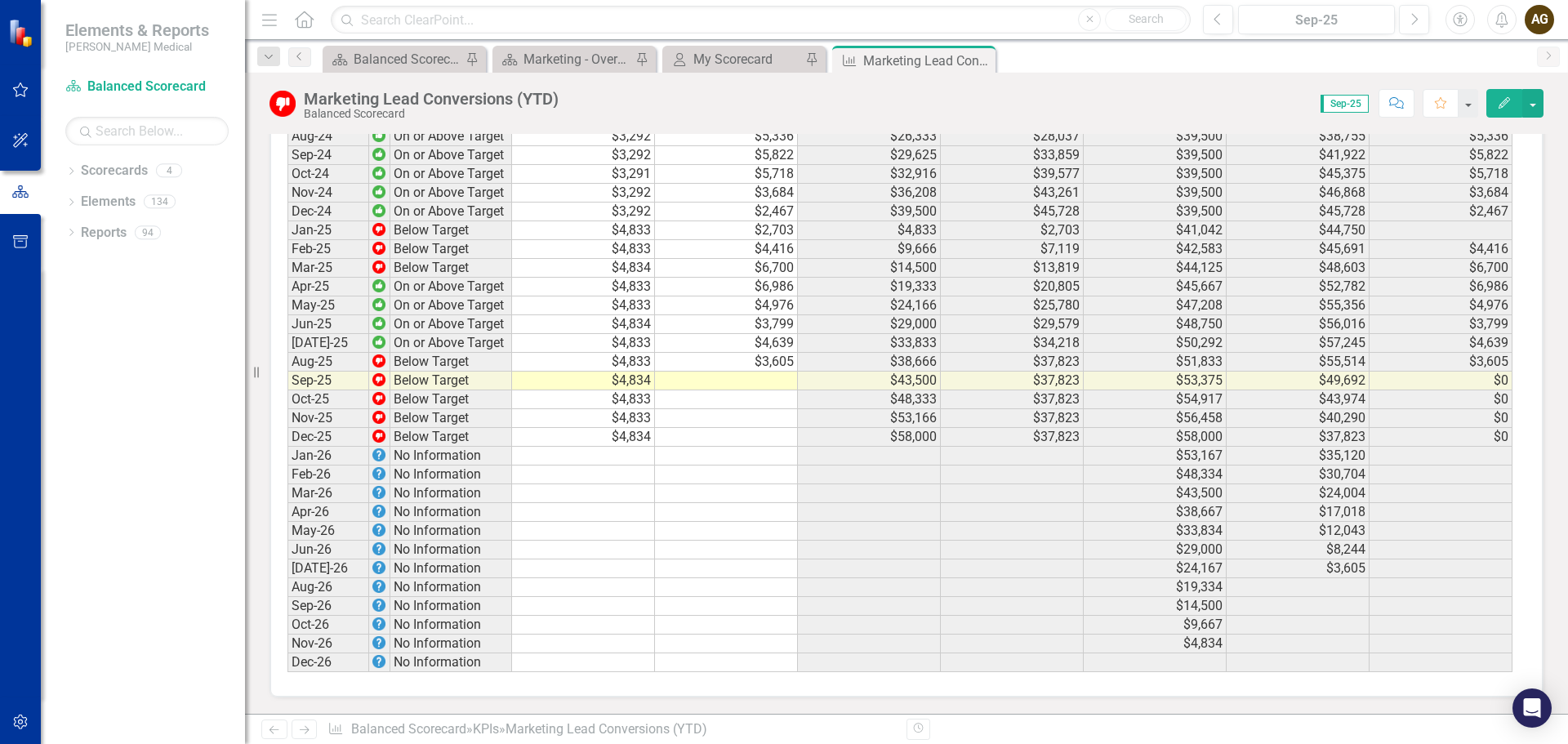
drag, startPoint x: 762, startPoint y: 382, endPoint x: 699, endPoint y: 406, distance: 67.4
click at [762, 382] on td at bounding box center [726, 381] width 143 height 18
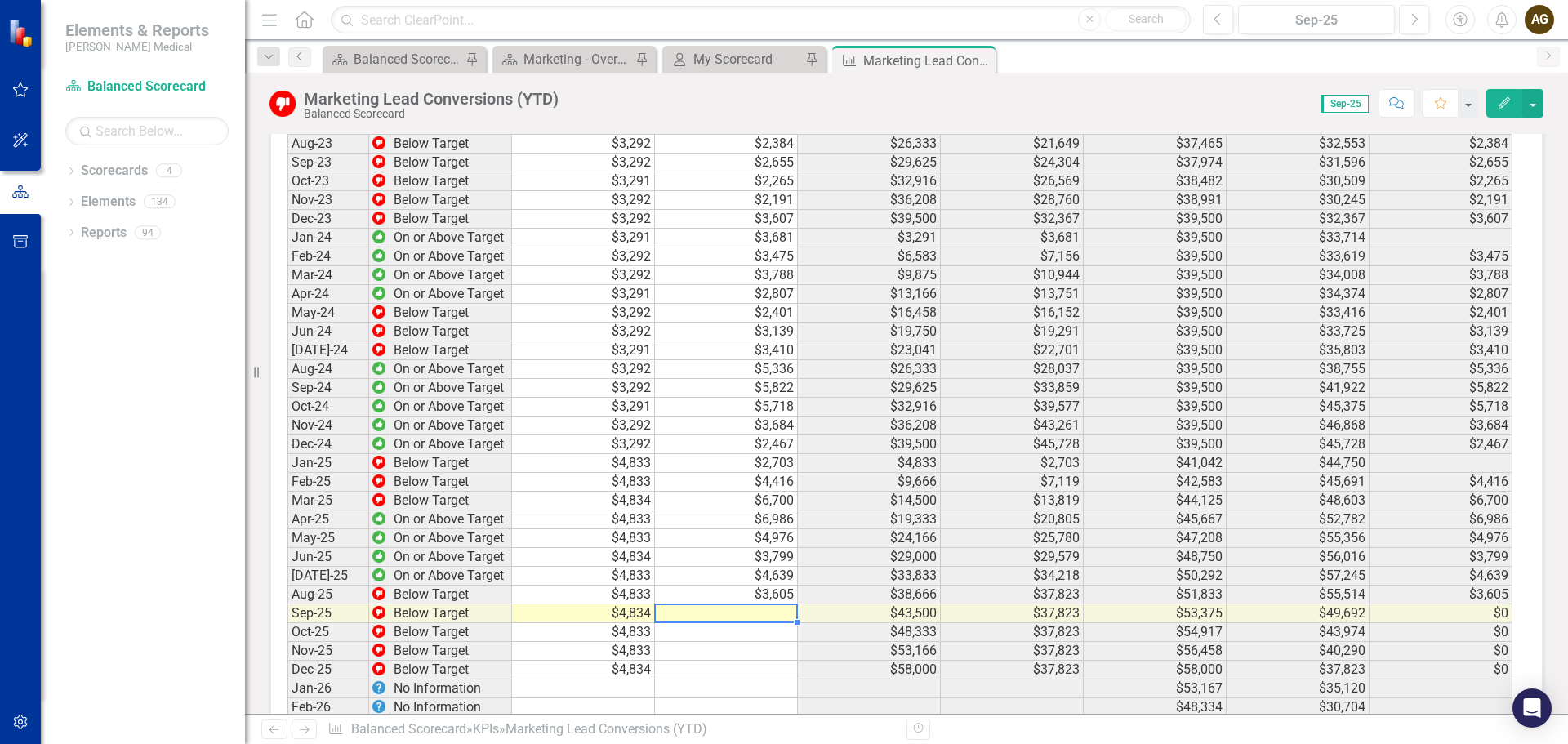
scroll to position [2778, 0]
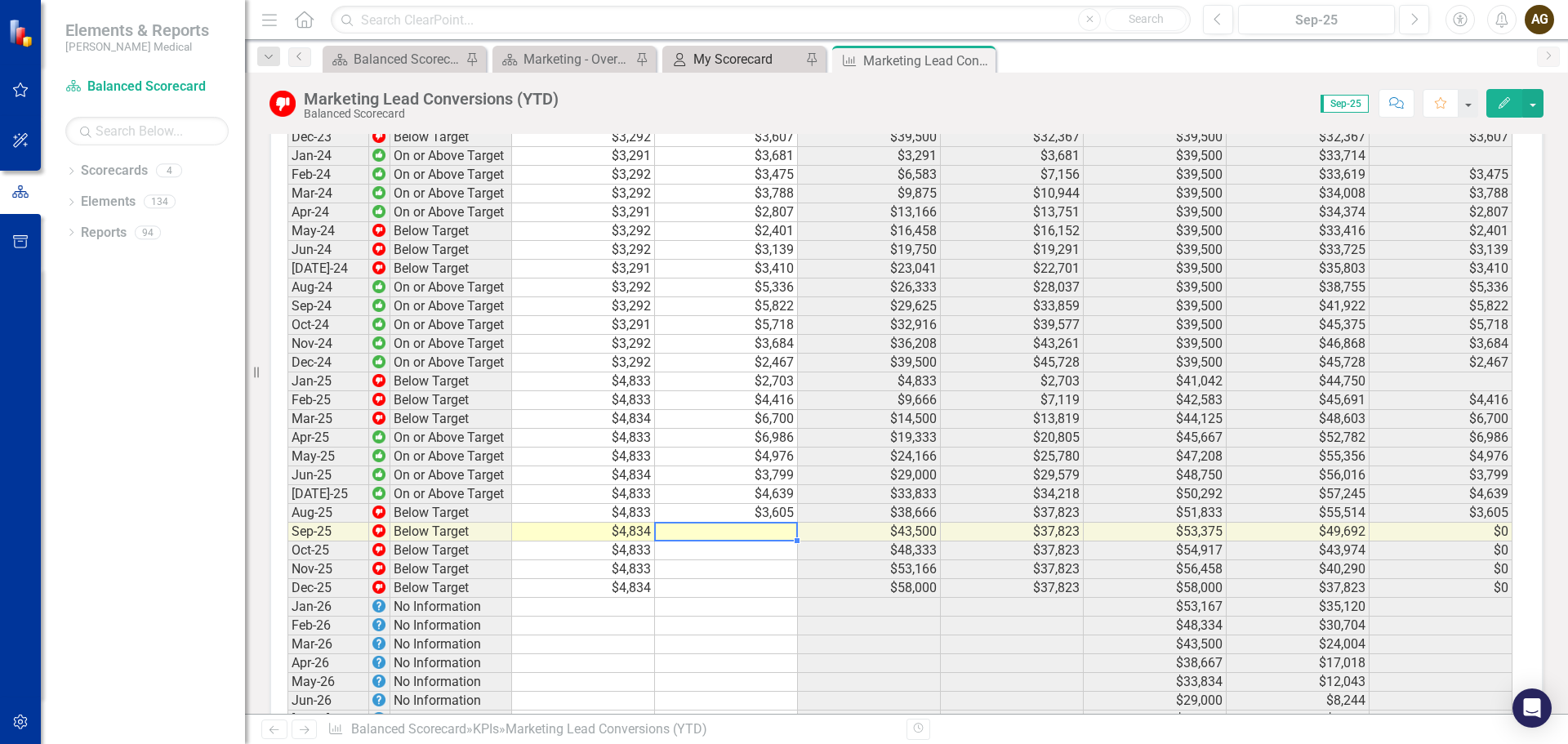
click at [741, 59] on div "My Scorecard" at bounding box center [747, 59] width 108 height 20
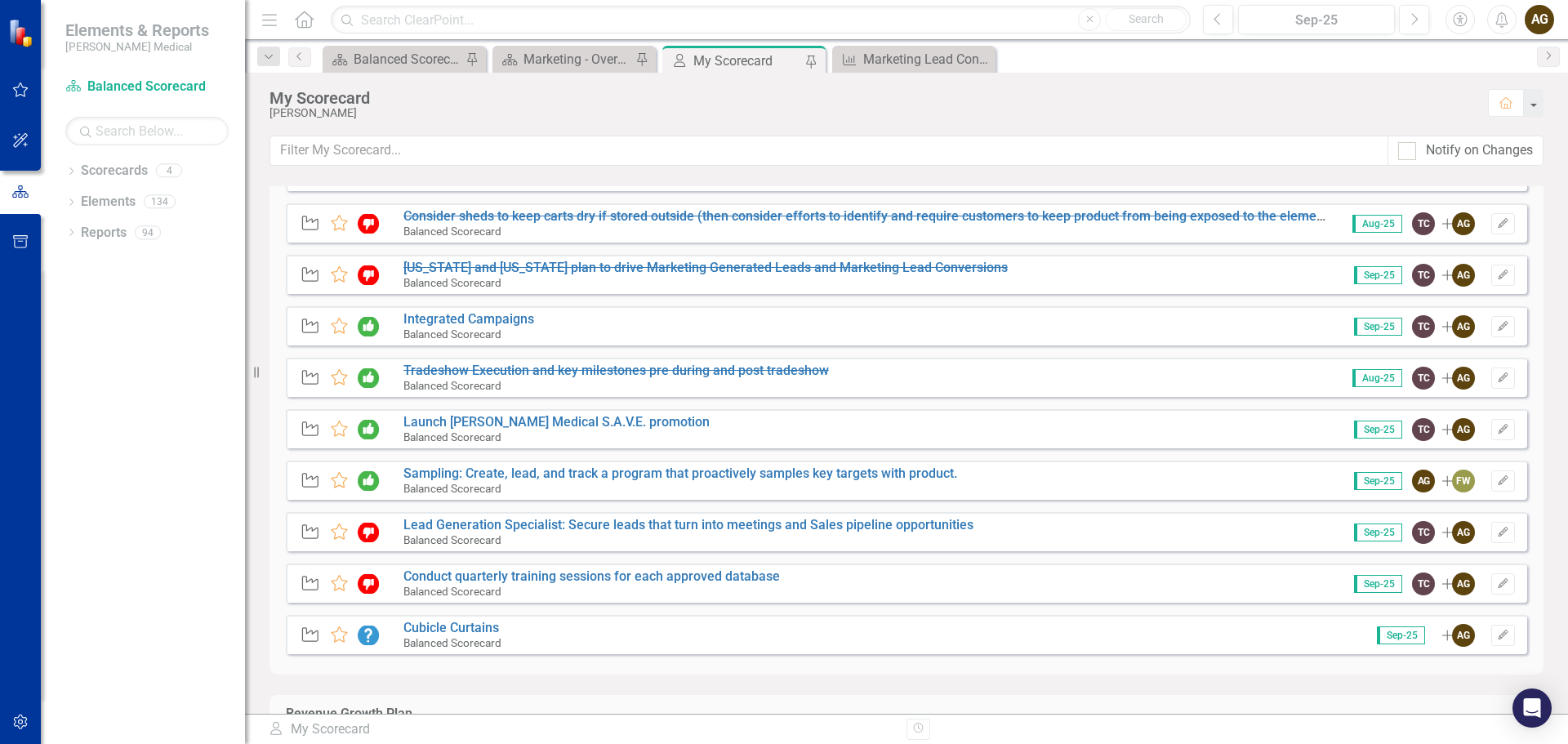
scroll to position [163, 0]
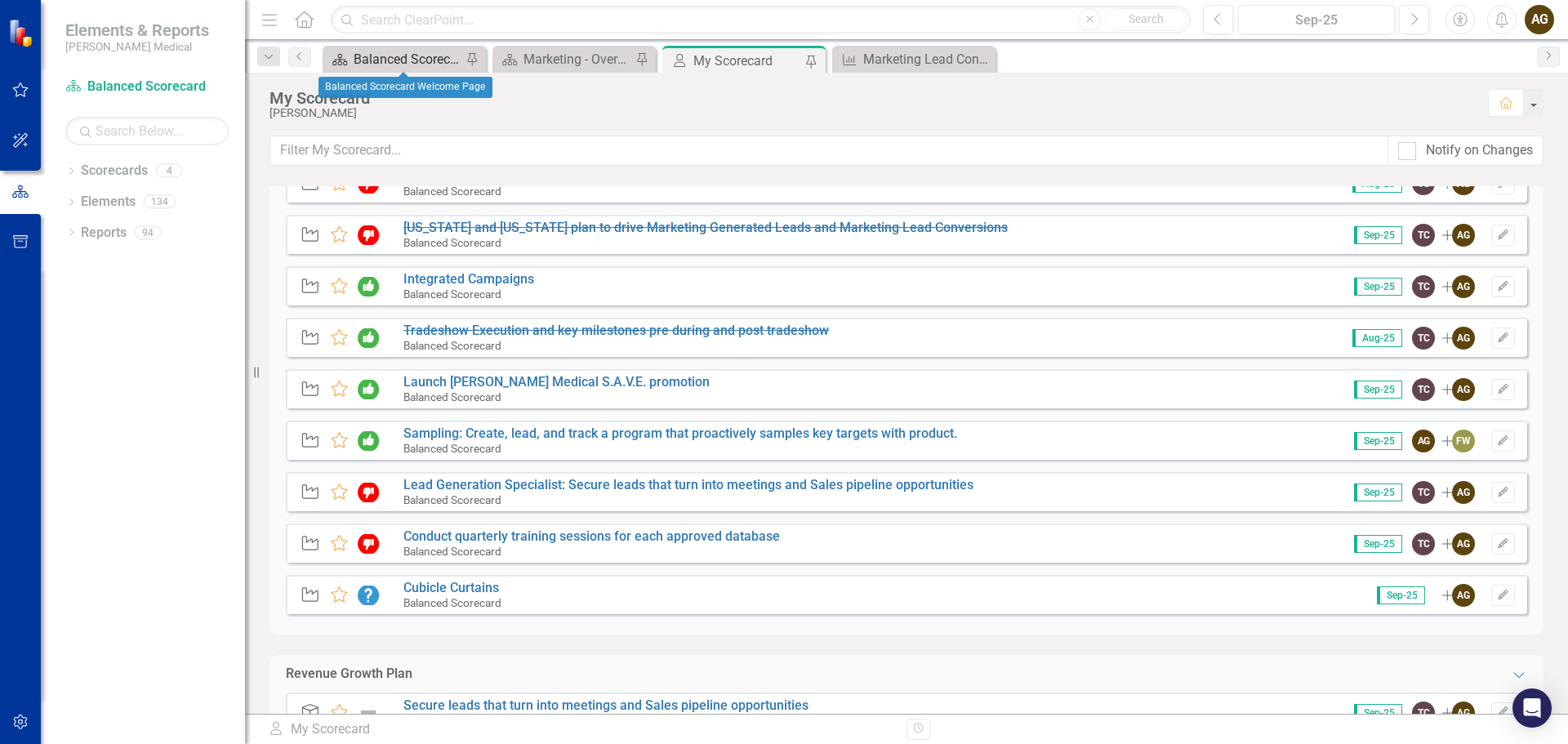
click at [373, 59] on div "Balanced Scorecard Welcome Page" at bounding box center [407, 59] width 108 height 20
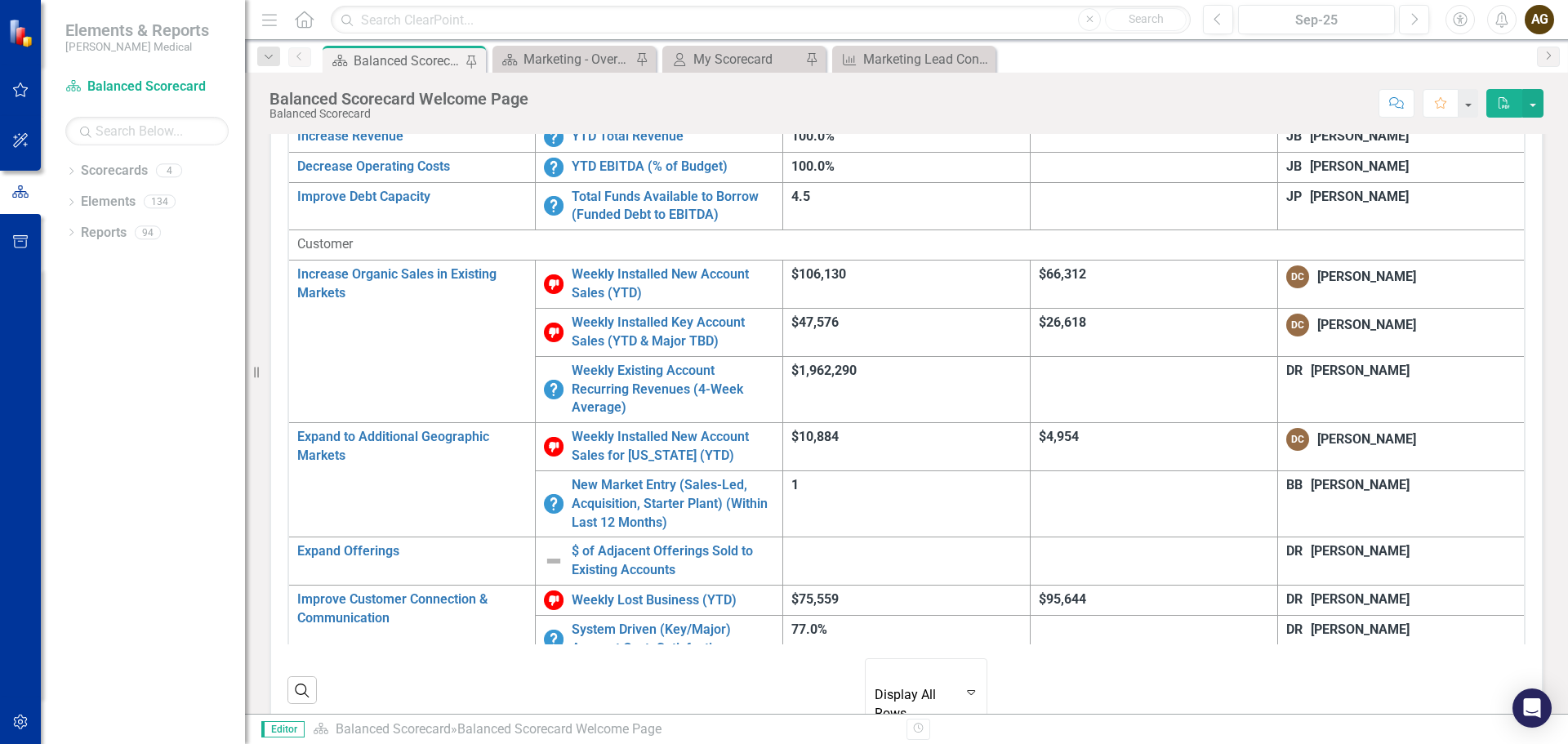
scroll to position [24, 0]
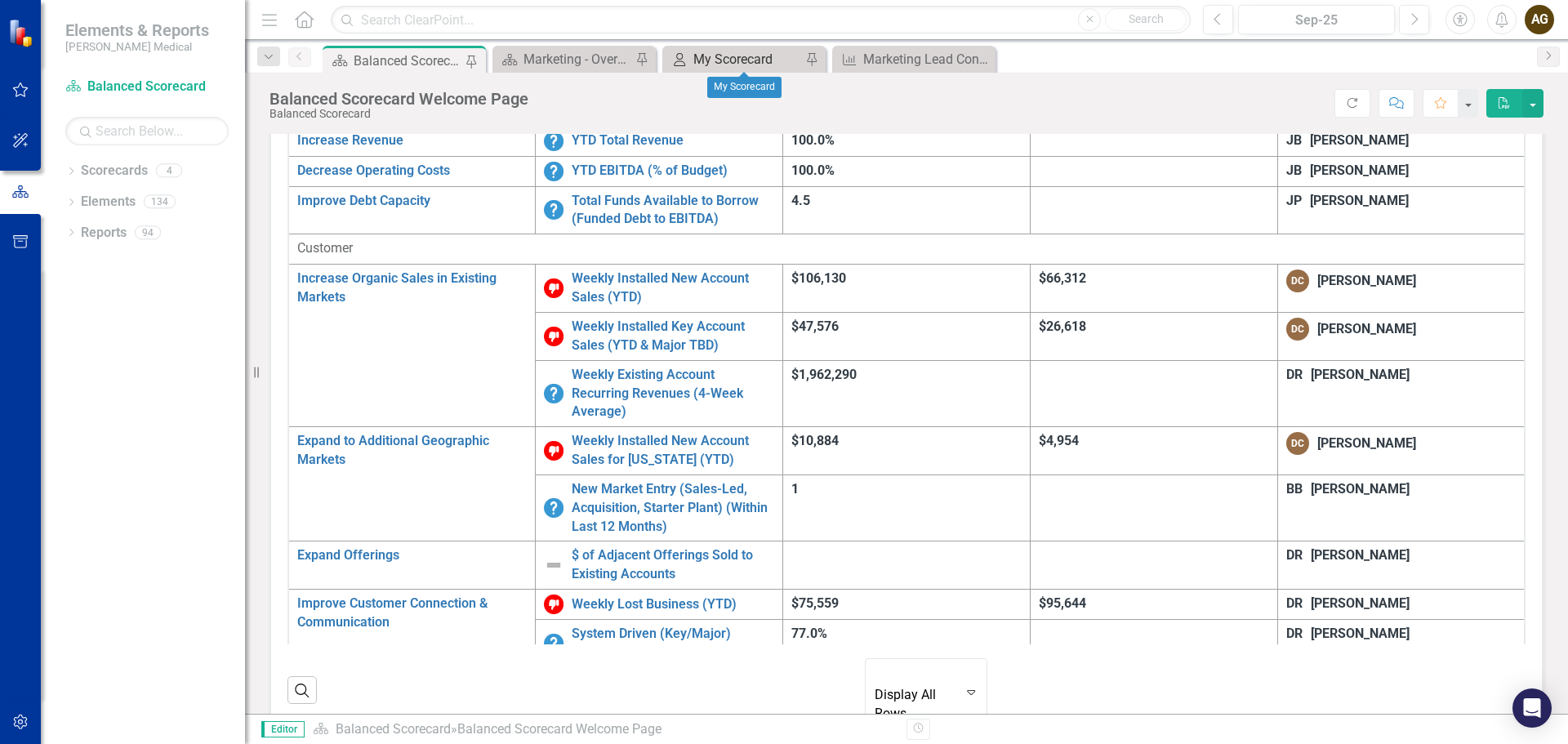
click at [751, 63] on div "My Scorecard" at bounding box center [747, 59] width 108 height 20
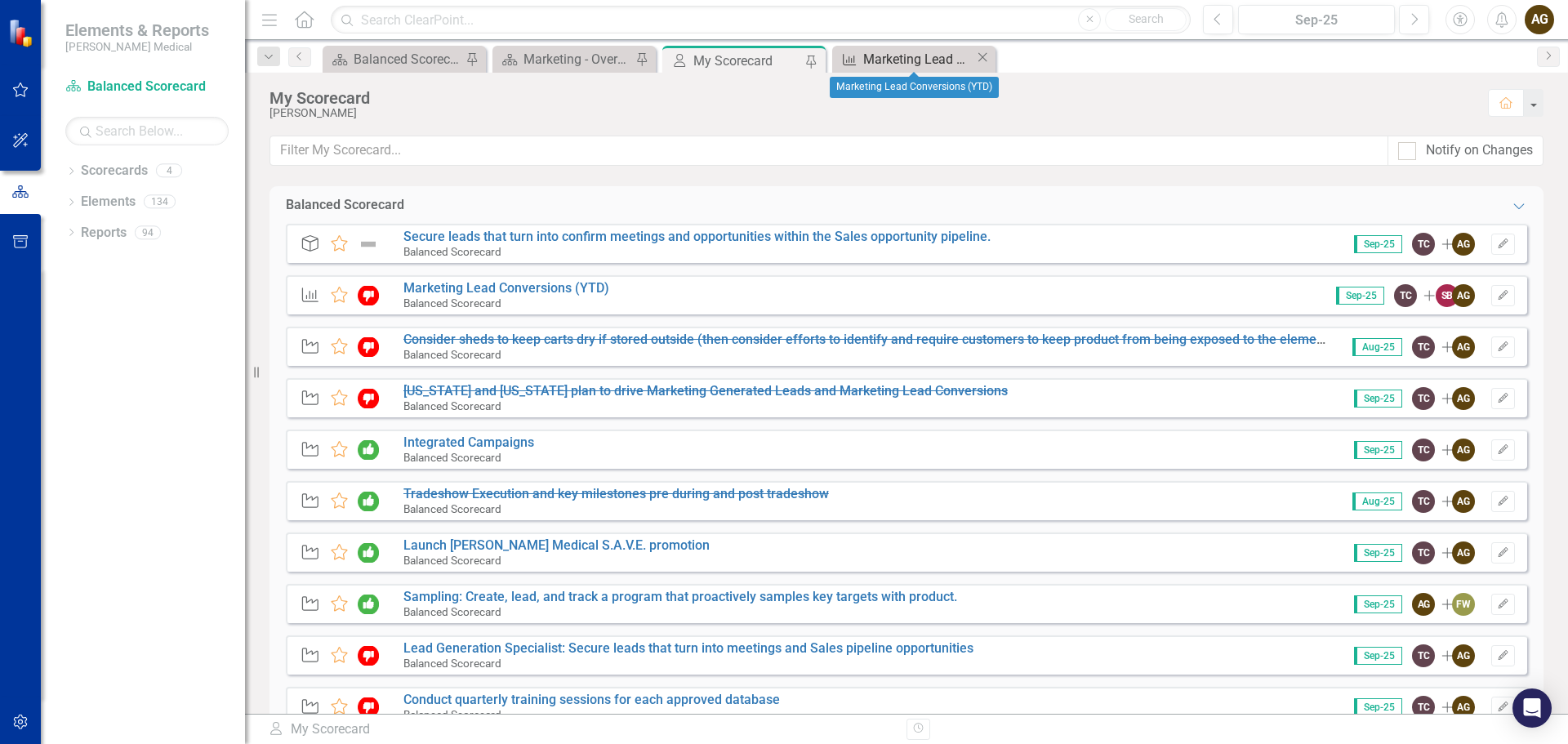
click at [895, 60] on div "Marketing Lead Conversions (YTD)" at bounding box center [920, 59] width 112 height 20
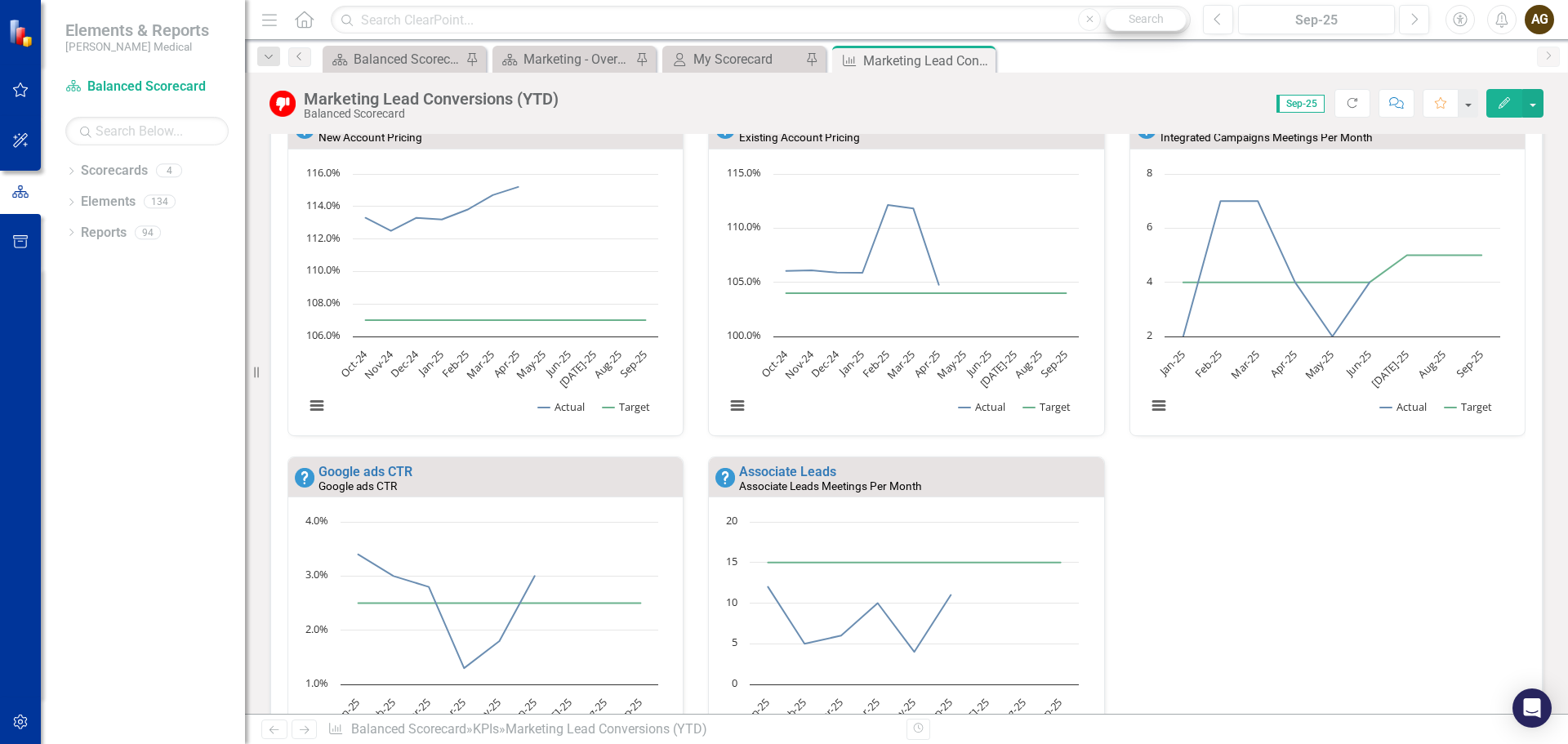
scroll to position [1, 0]
click at [983, 61] on icon "Close" at bounding box center [980, 60] width 17 height 13
